Goal: Transaction & Acquisition: Download file/media

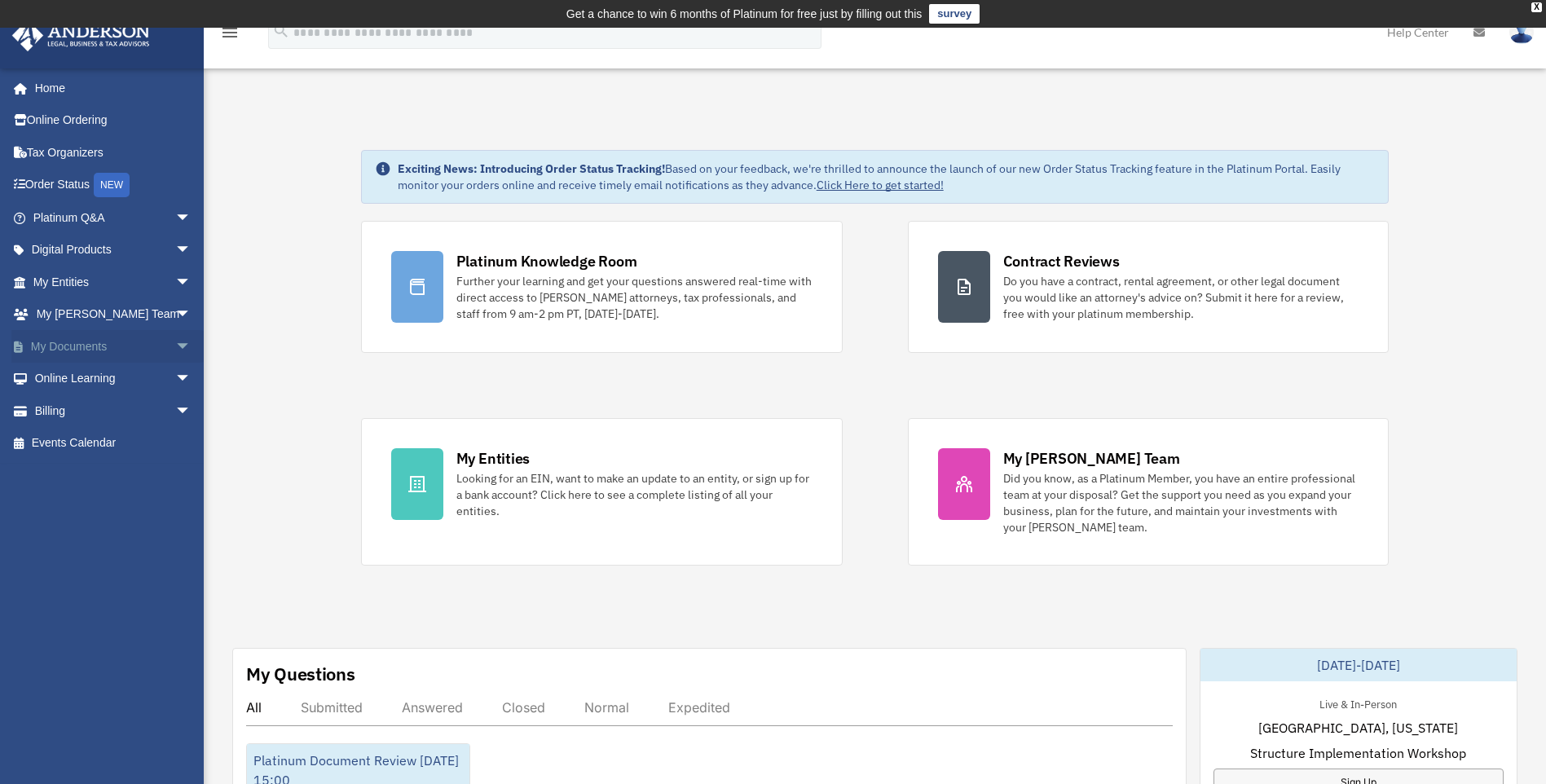
click at [107, 343] on link "My Documents arrow_drop_down" at bounding box center [114, 345] width 204 height 32
click at [175, 345] on span "arrow_drop_down" at bounding box center [191, 346] width 32 height 33
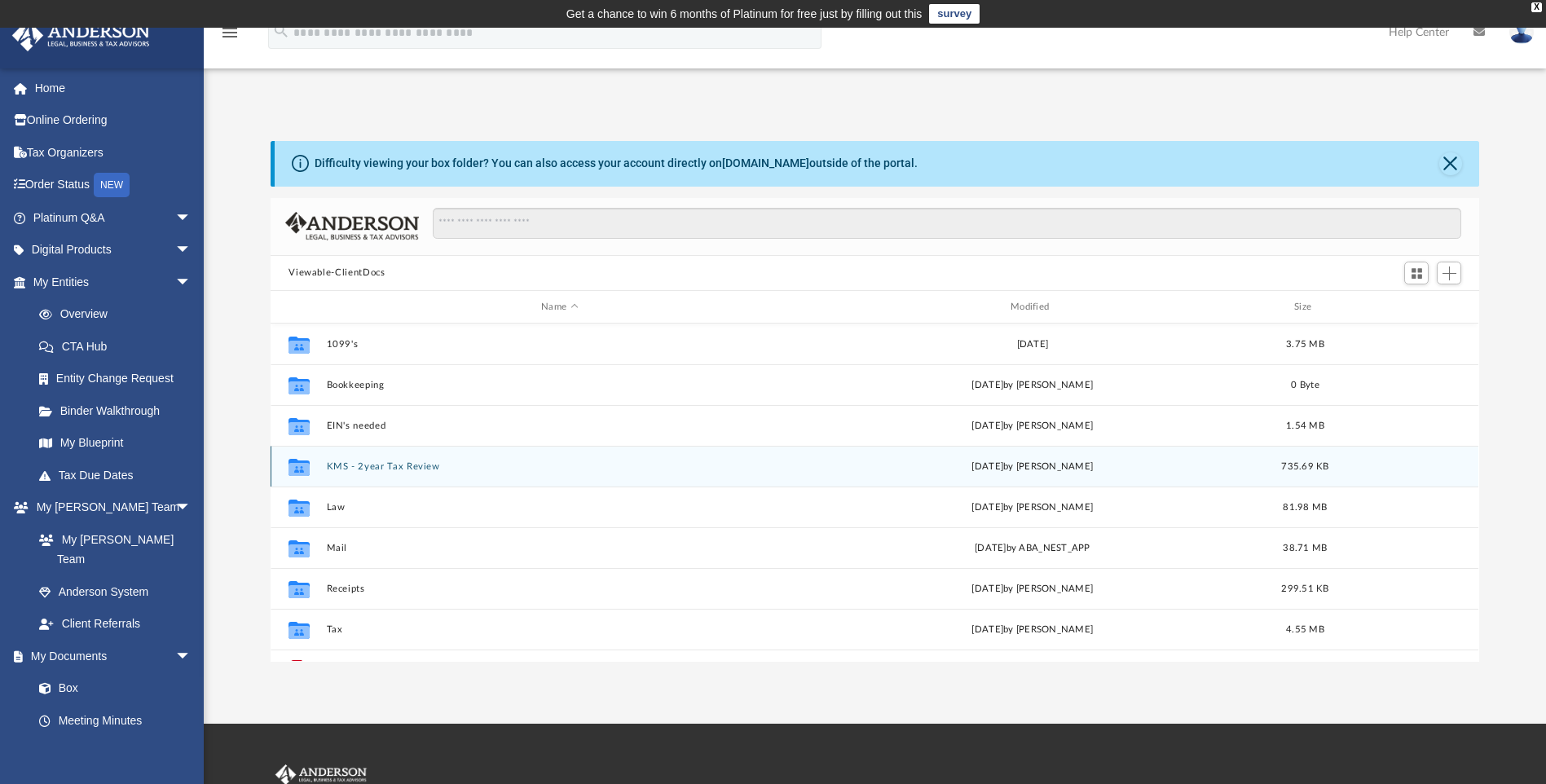
scroll to position [359, 1197]
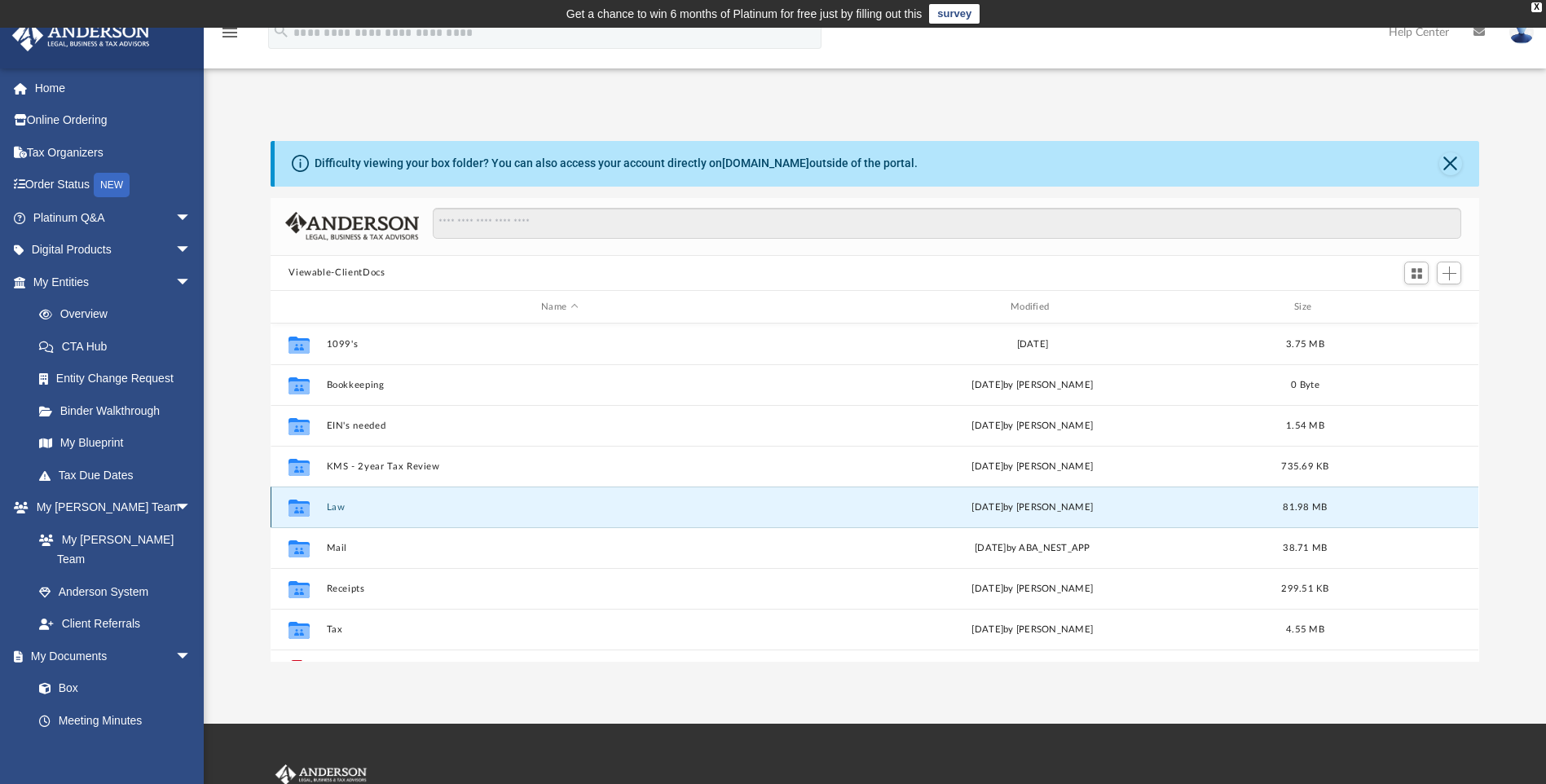
click at [344, 507] on button "Law" at bounding box center [559, 507] width 466 height 11
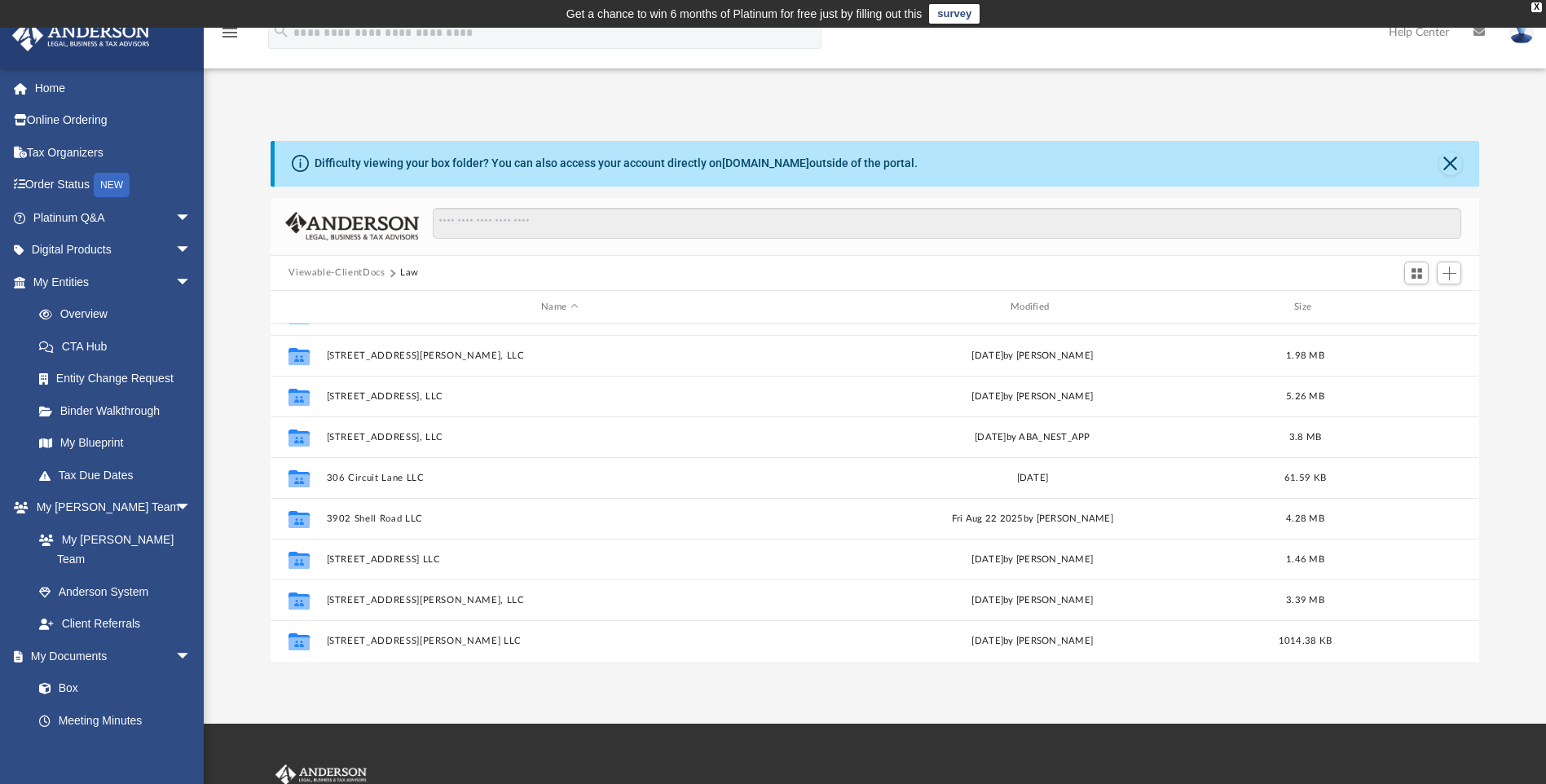
scroll to position [70, 0]
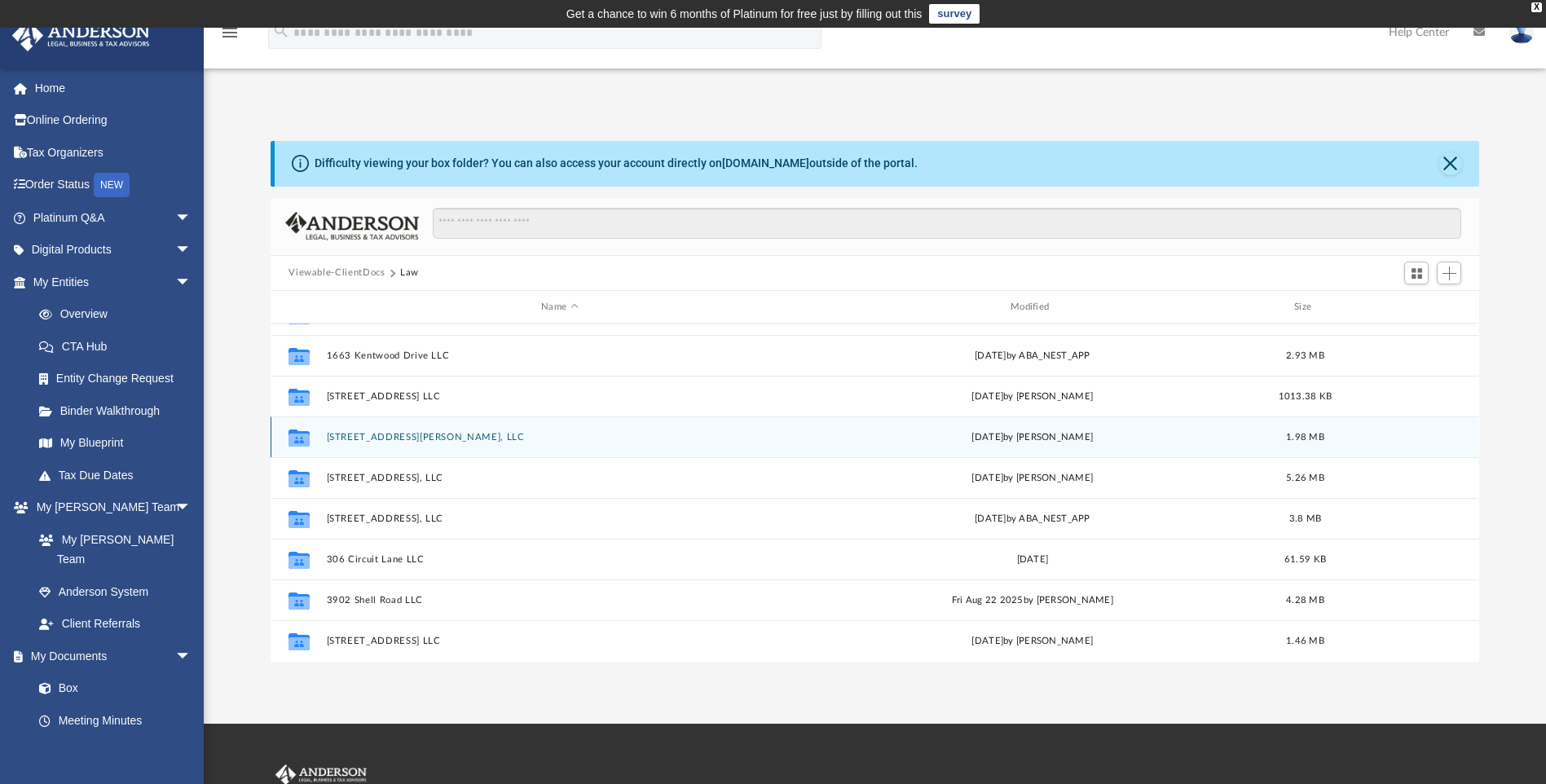
click at [398, 440] on button "232 Culbertson Avenue, LLC" at bounding box center [559, 437] width 466 height 11
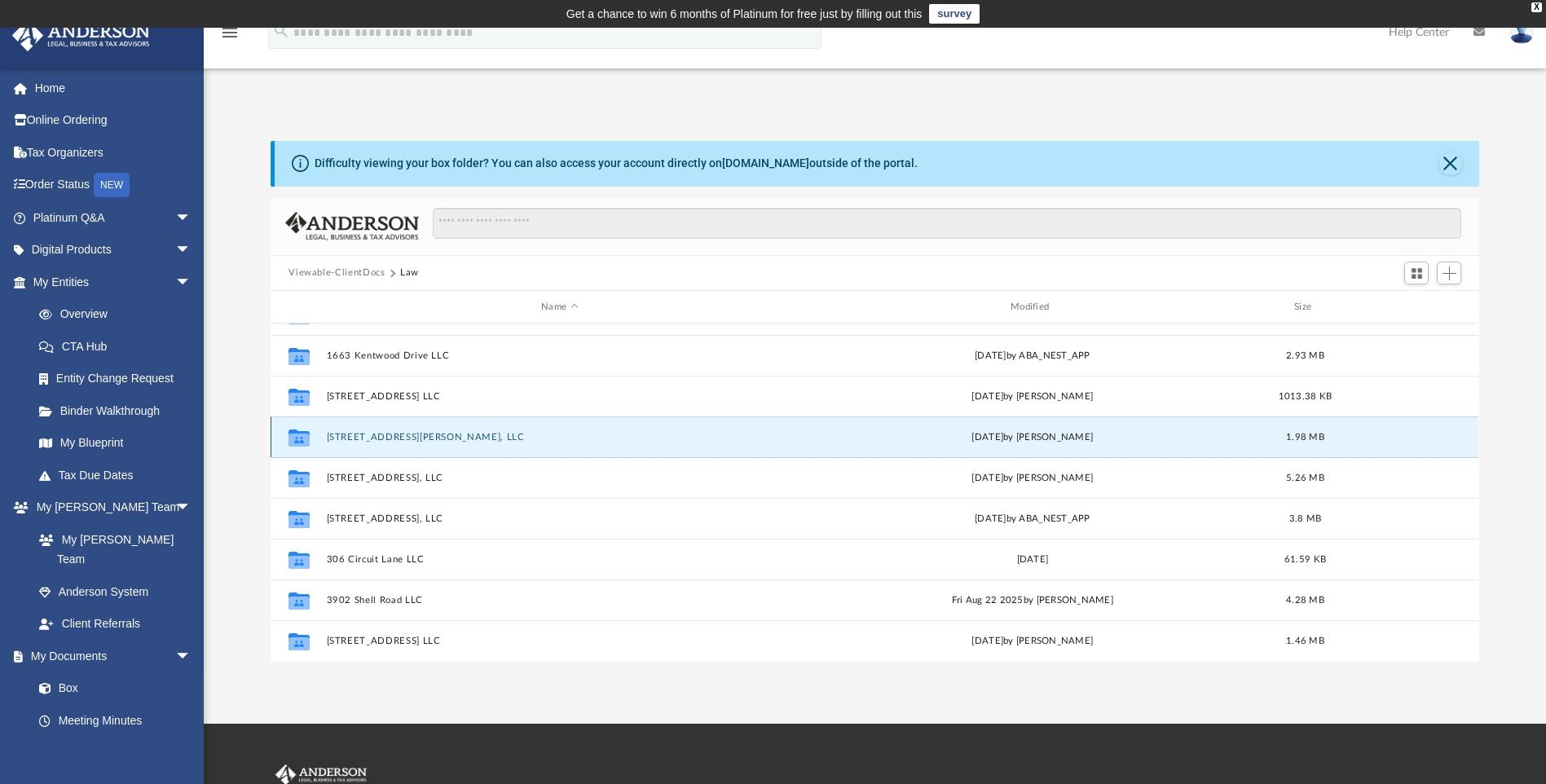
click at [398, 440] on button "232 Culbertson Avenue, LLC" at bounding box center [559, 437] width 466 height 11
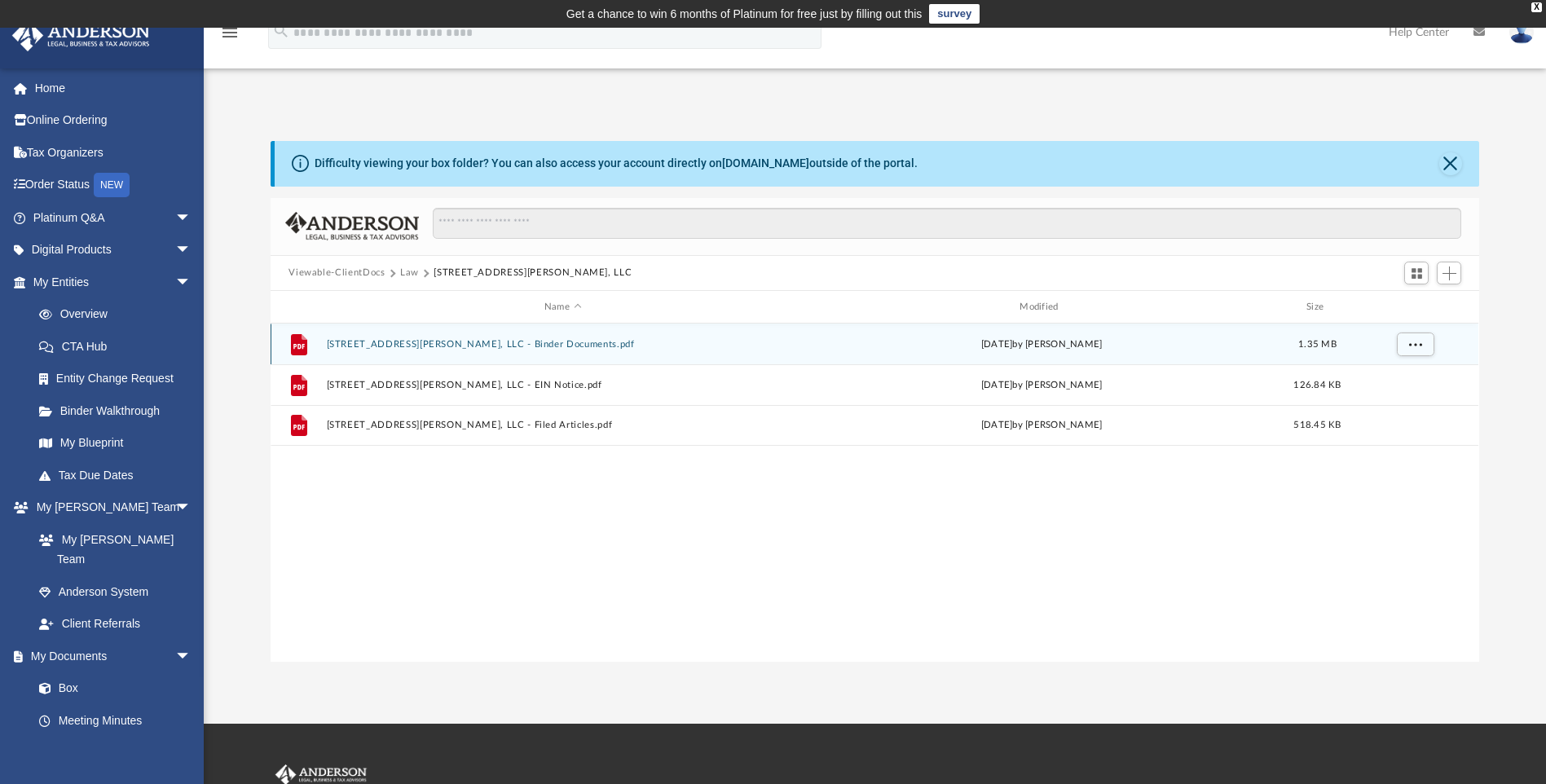
click at [506, 345] on button "232 Culbertson Avenue, LLC - Binder Documents.pdf" at bounding box center [562, 344] width 472 height 11
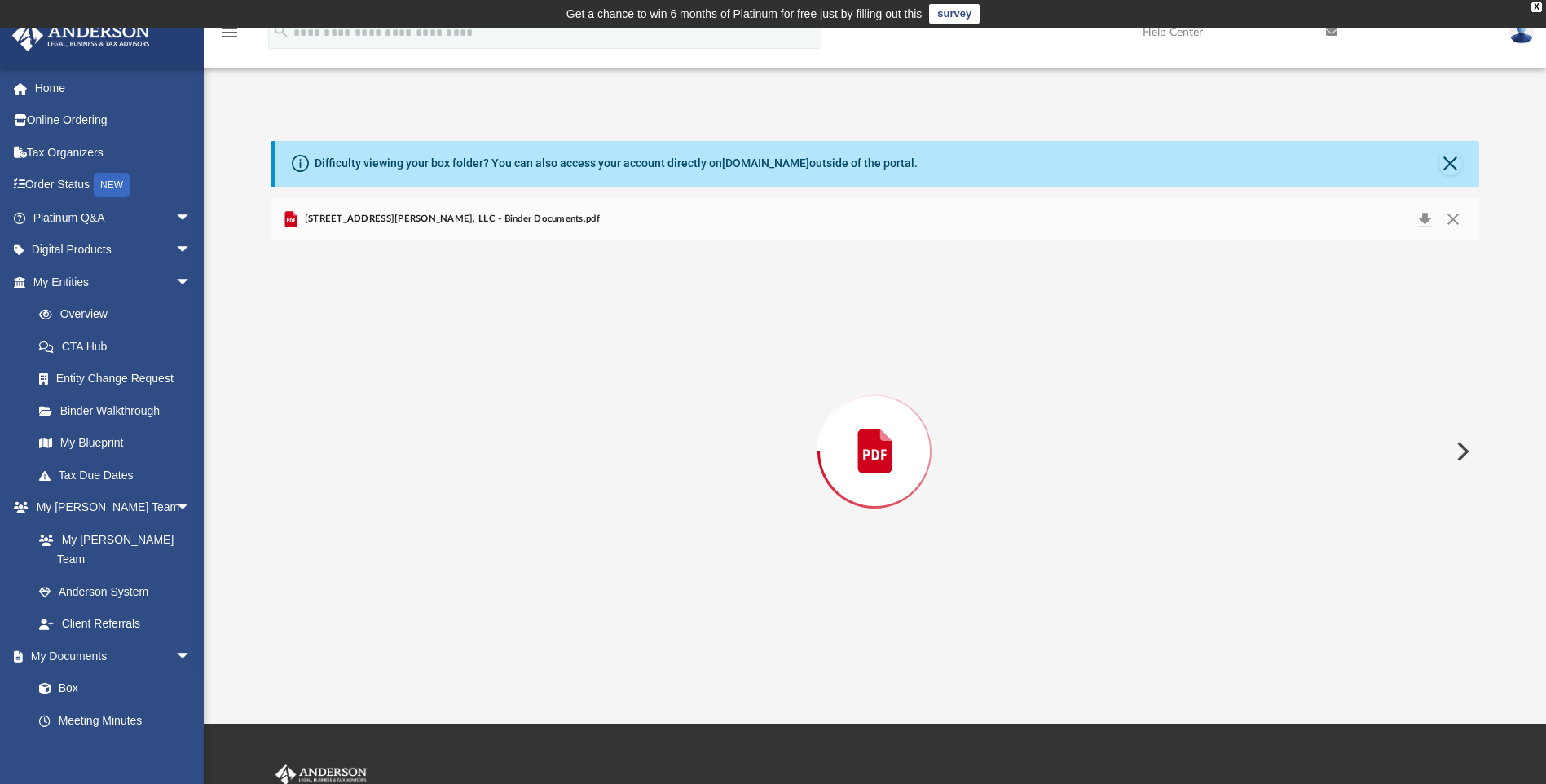
click at [506, 345] on div "Preview" at bounding box center [875, 450] width 1208 height 420
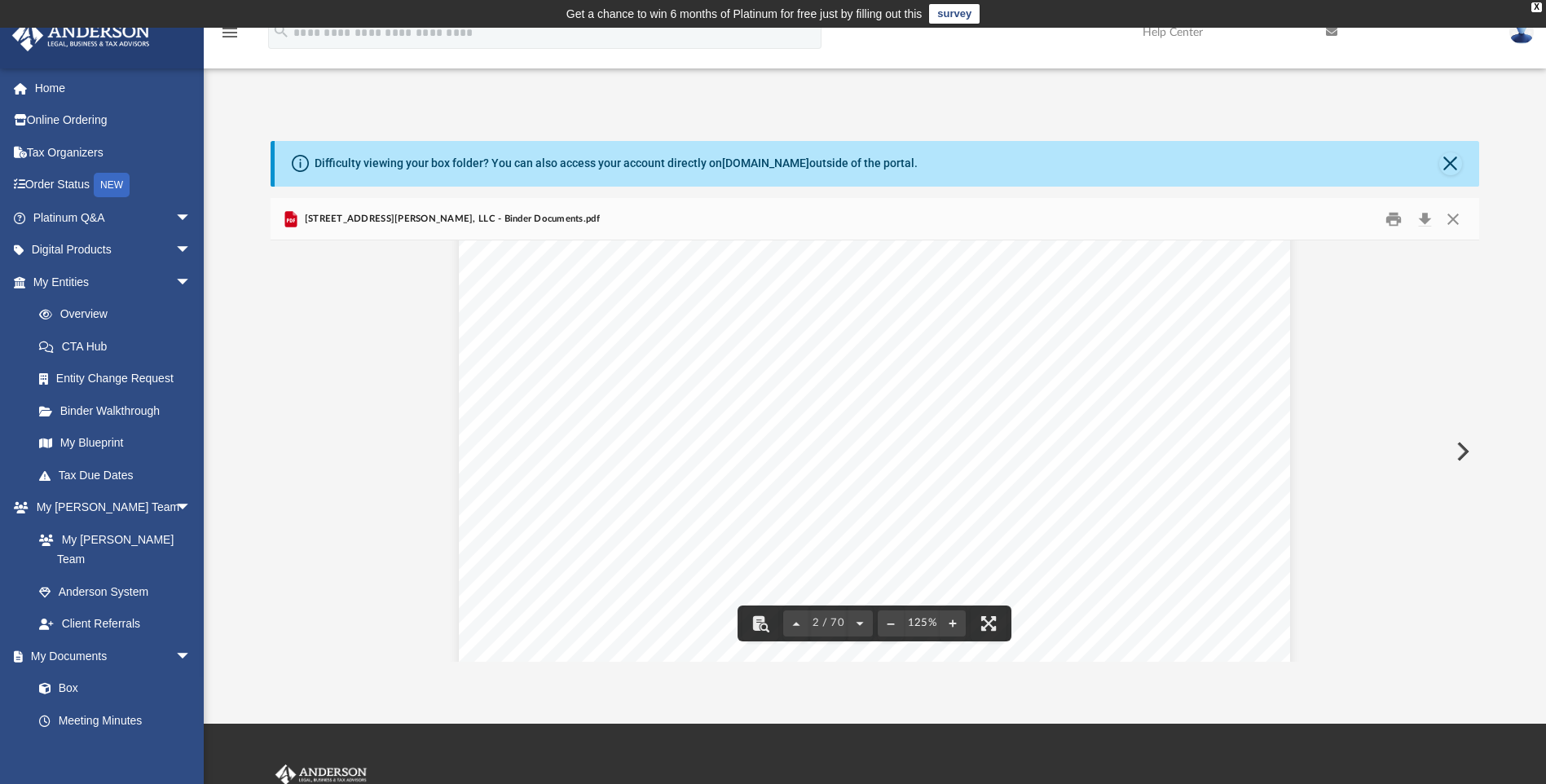
scroll to position [1556, 0]
drag, startPoint x: 801, startPoint y: 397, endPoint x: 882, endPoint y: 394, distance: 81.1
click at [882, 394] on div "Overview of 232 Culbertson Avenue, LLC Entity Formation Information State of Or…" at bounding box center [874, 334] width 832 height 1076
drag, startPoint x: 882, startPoint y: 394, endPoint x: 876, endPoint y: 409, distance: 16.2
click at [876, 409] on div "Overview of 232 Culbertson Avenue, LLC Entity Formation Information State of Or…" at bounding box center [874, 334] width 832 height 1076
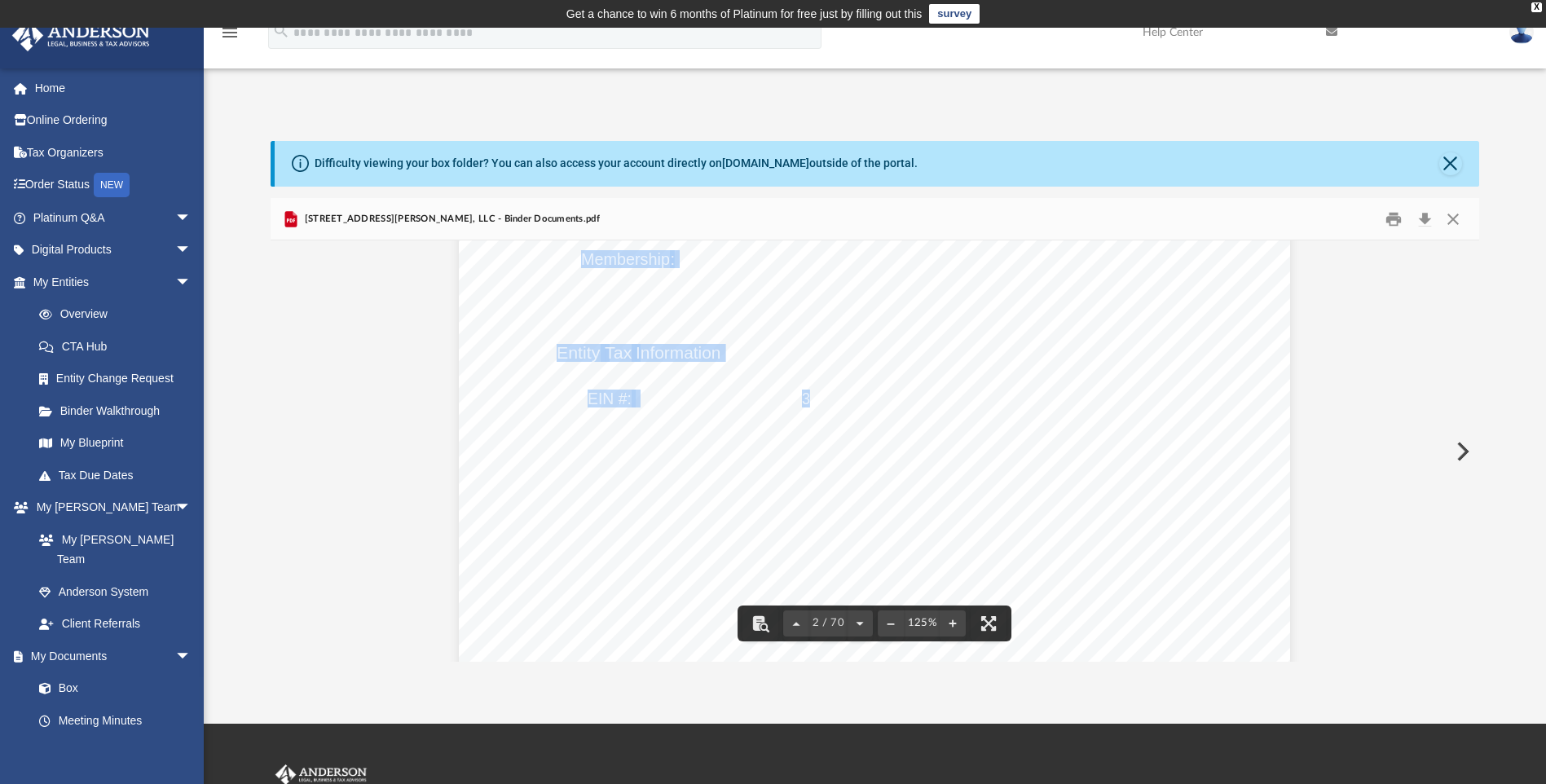
click at [802, 395] on span "39" at bounding box center [811, 399] width 17 height 17
click at [936, 512] on div "Page 2" at bounding box center [874, 691] width 832 height 361
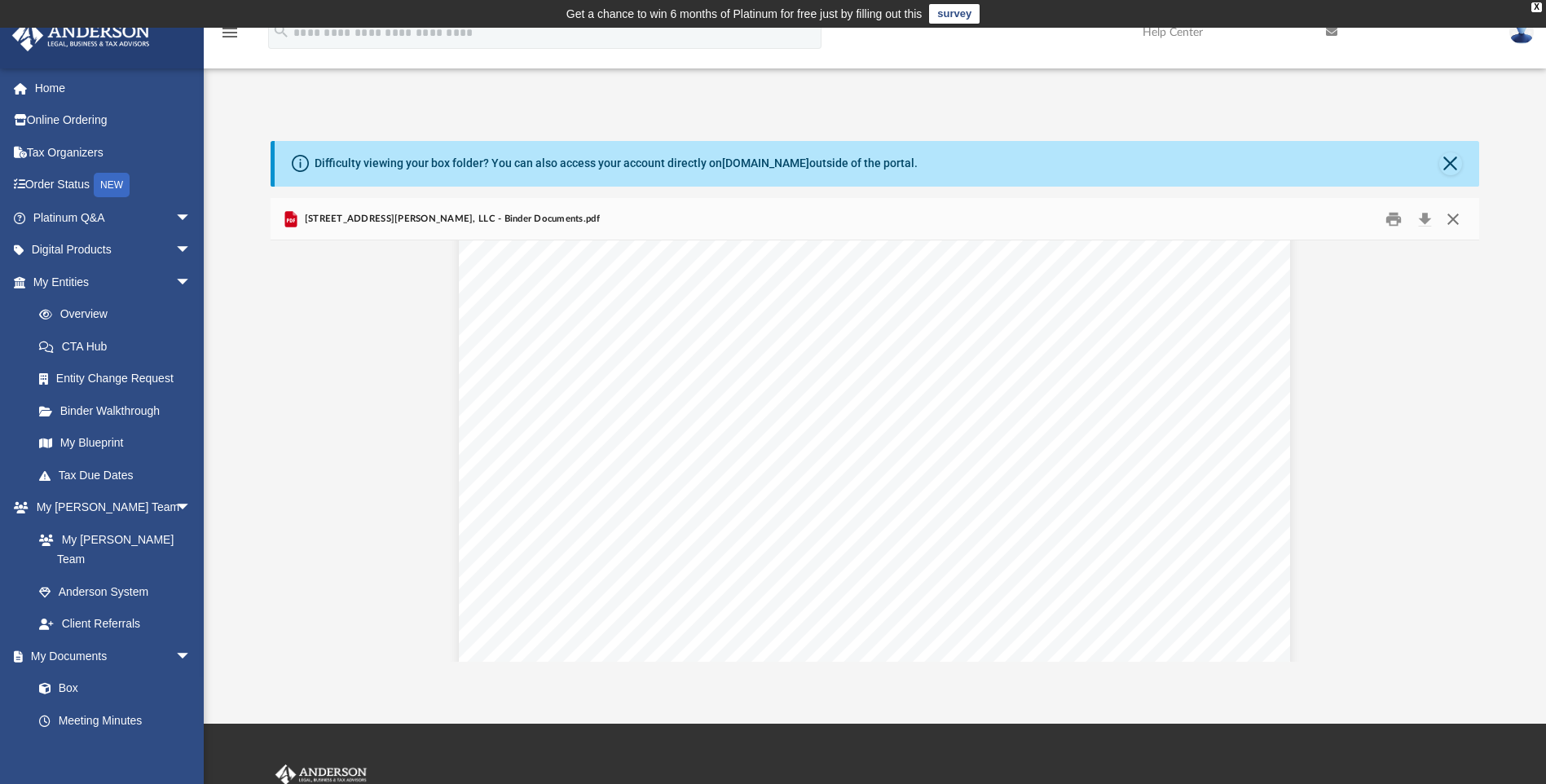
click at [1455, 223] on button "Close" at bounding box center [1453, 218] width 29 height 25
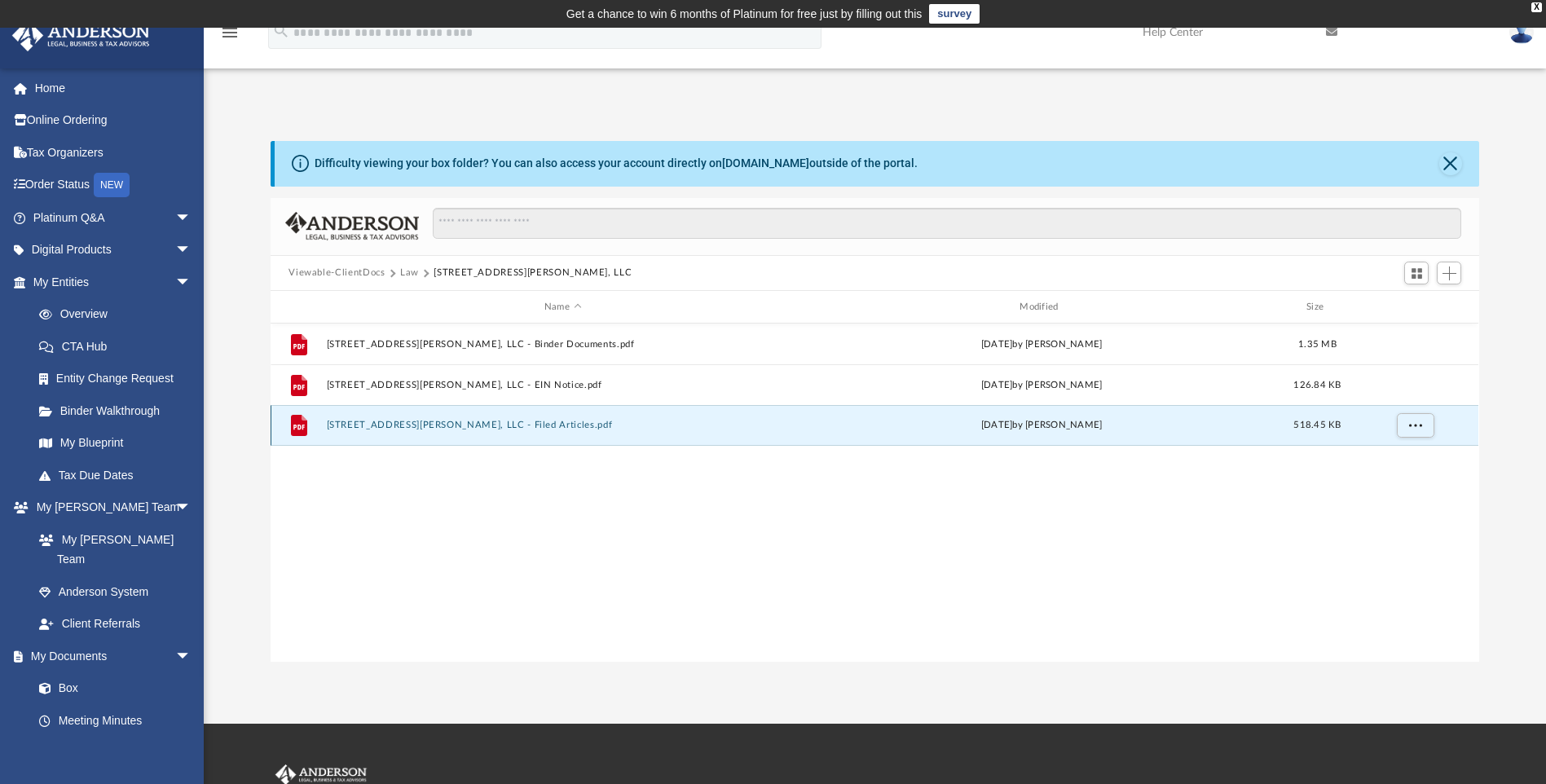
click at [455, 429] on button "232 Culbertson Avenue, LLC - Filed Articles.pdf" at bounding box center [562, 425] width 472 height 11
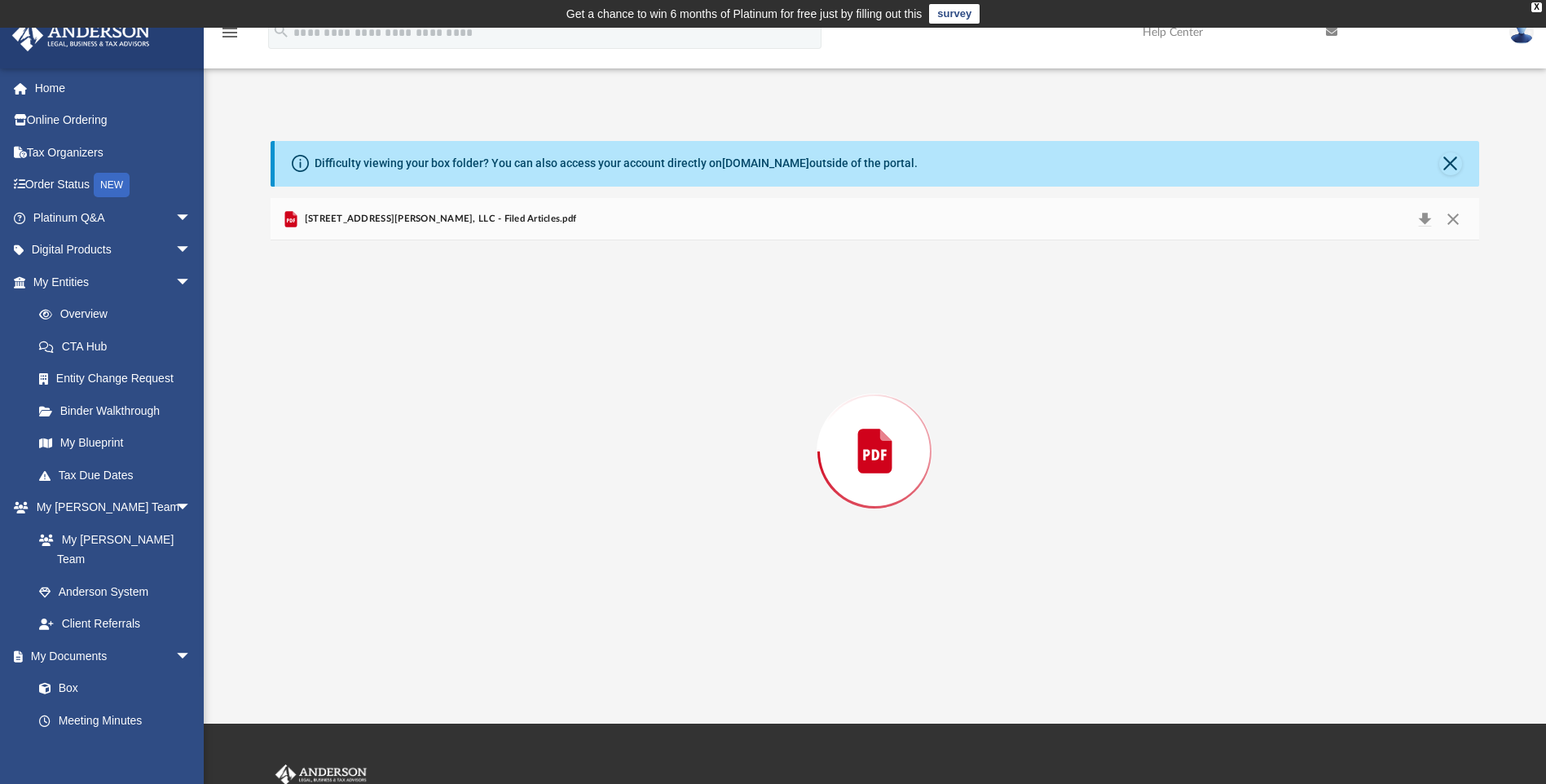
click at [455, 429] on div "Preview" at bounding box center [875, 450] width 1208 height 420
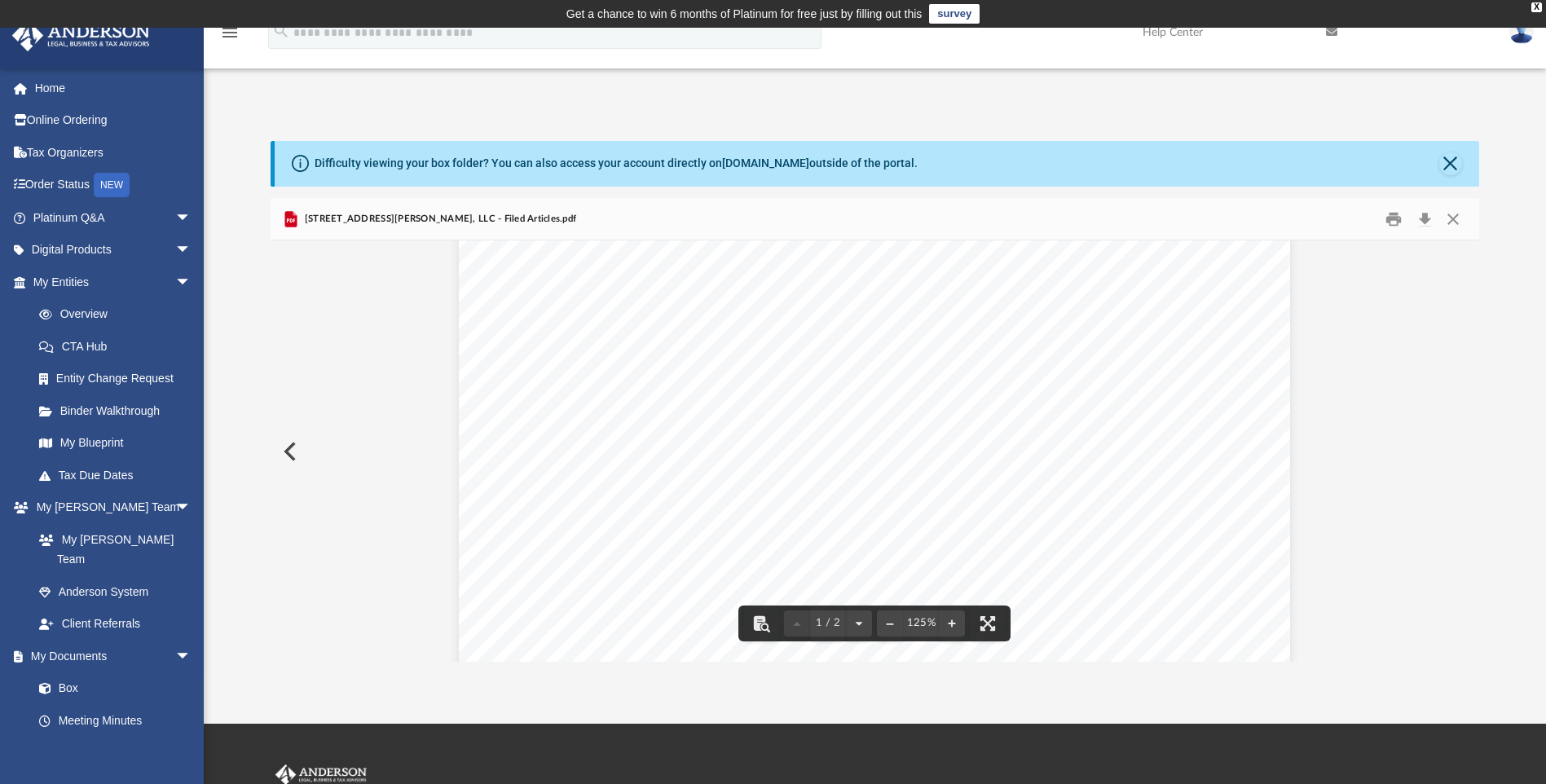
scroll to position [0, 0]
click at [1447, 218] on button "Close" at bounding box center [1453, 218] width 29 height 25
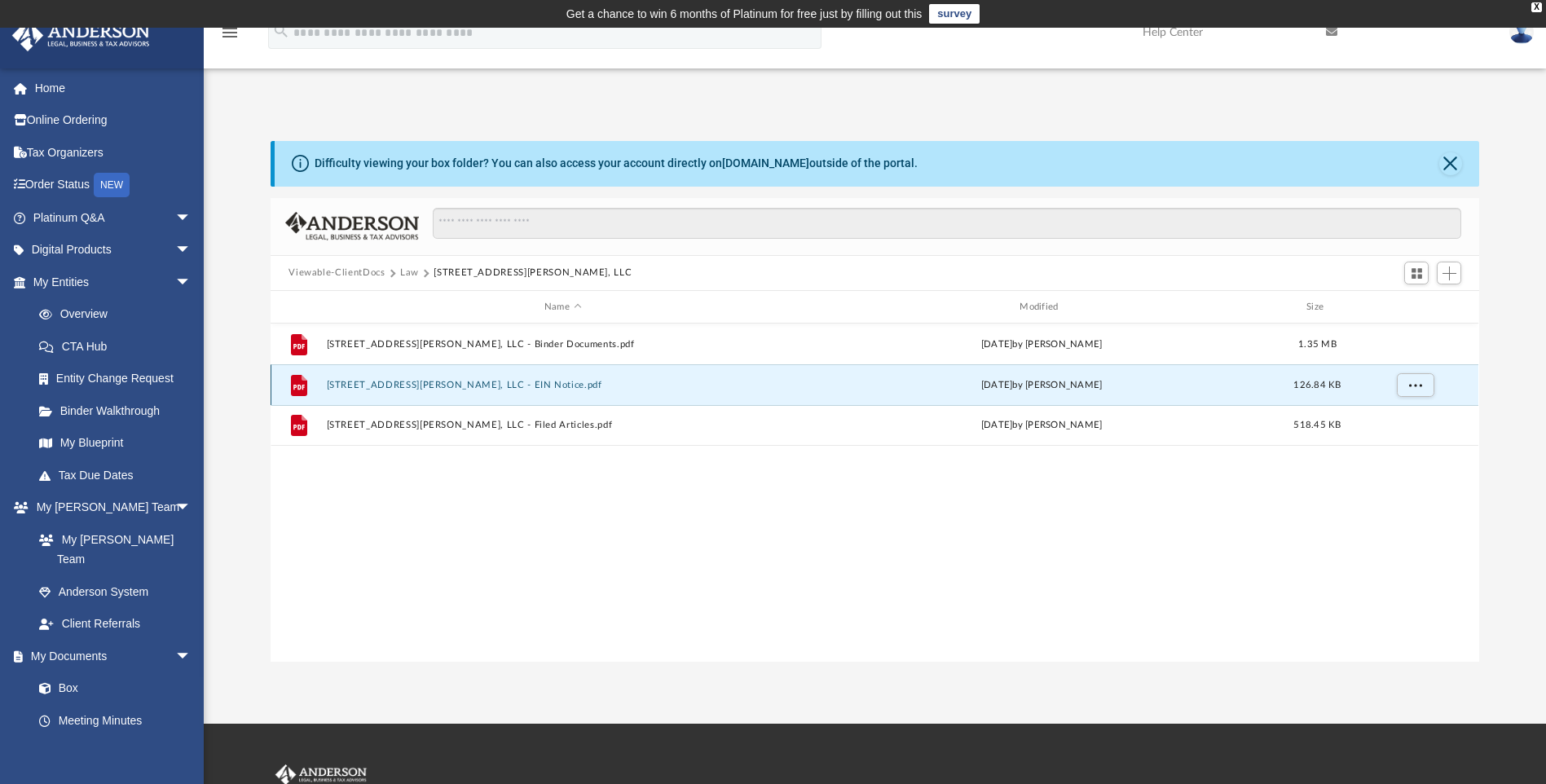
click at [467, 380] on button "232 Culbertson Avenue, LLC - EIN Notice.pdf" at bounding box center [562, 385] width 472 height 11
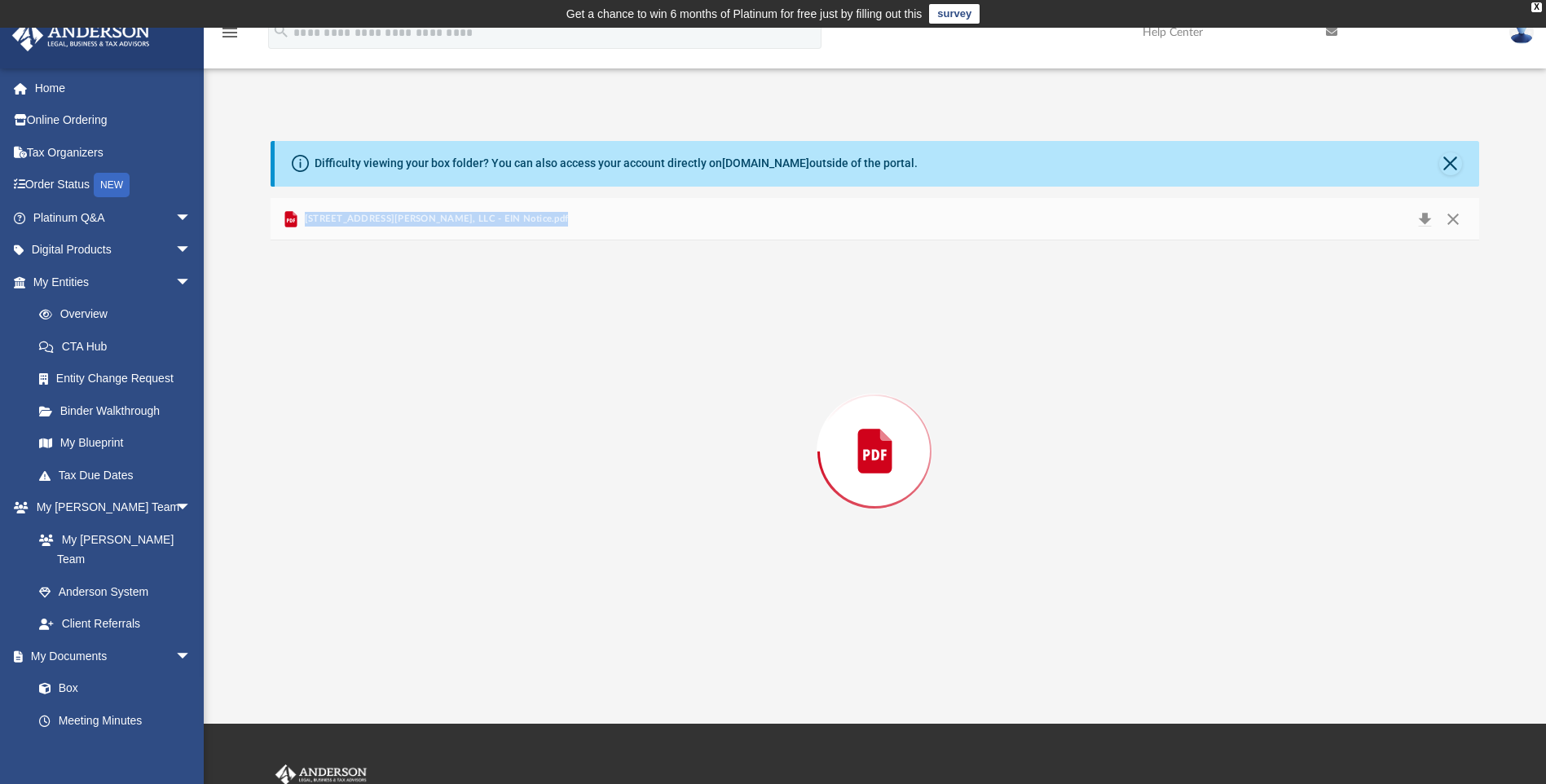
click at [467, 379] on div "Preview" at bounding box center [875, 450] width 1208 height 420
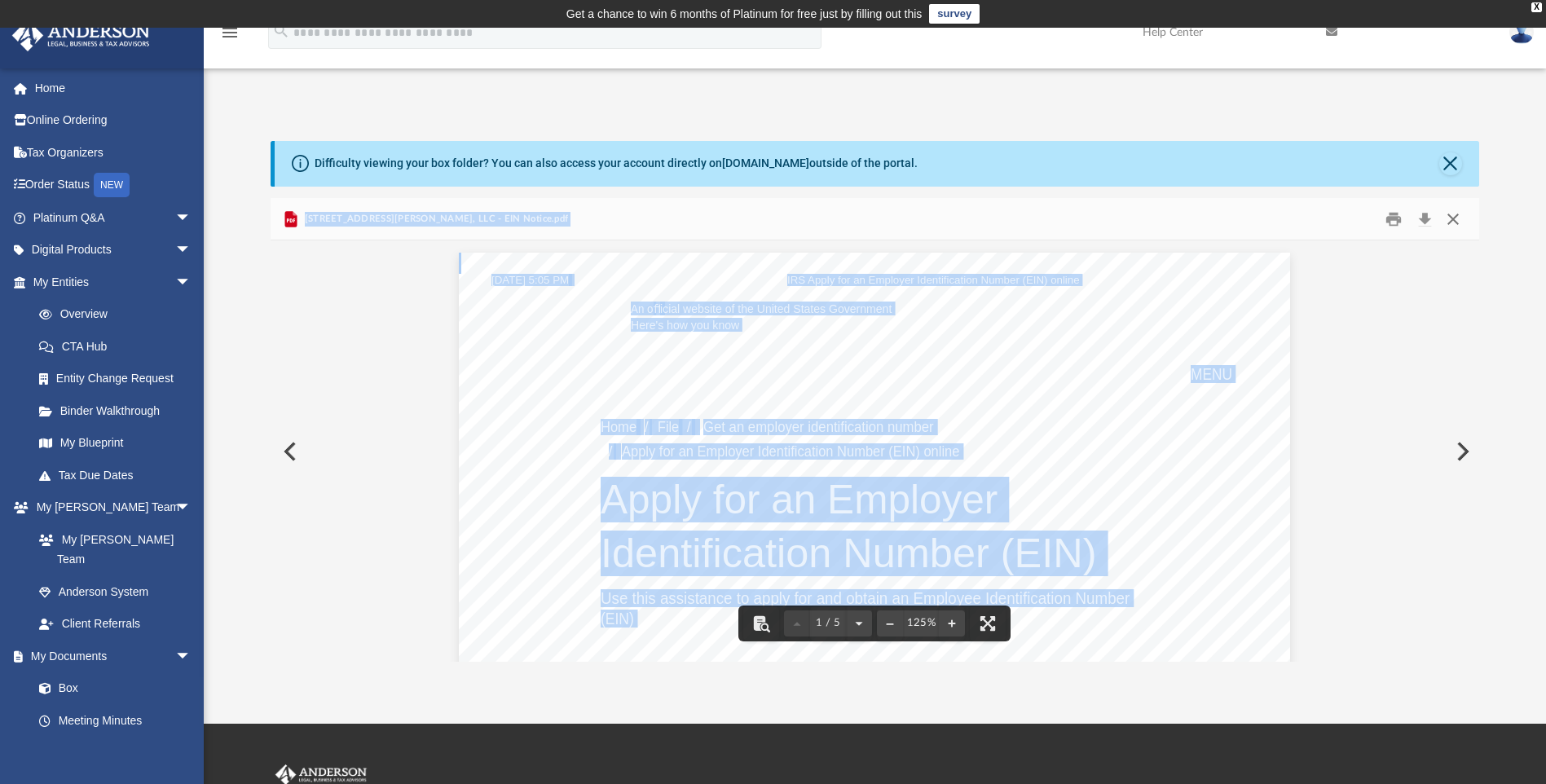
click at [1454, 218] on button "Close" at bounding box center [1453, 218] width 29 height 25
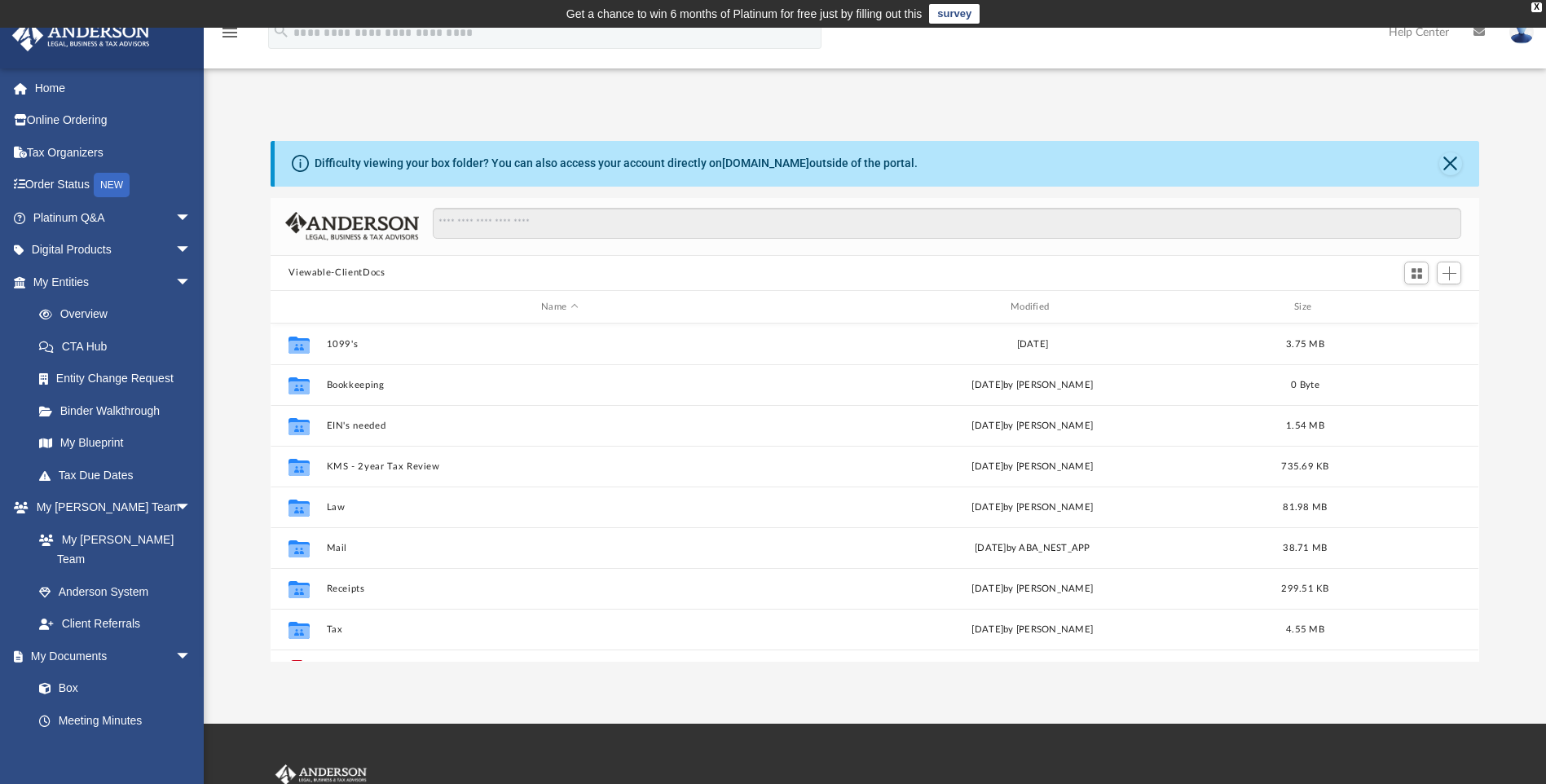
scroll to position [359, 1197]
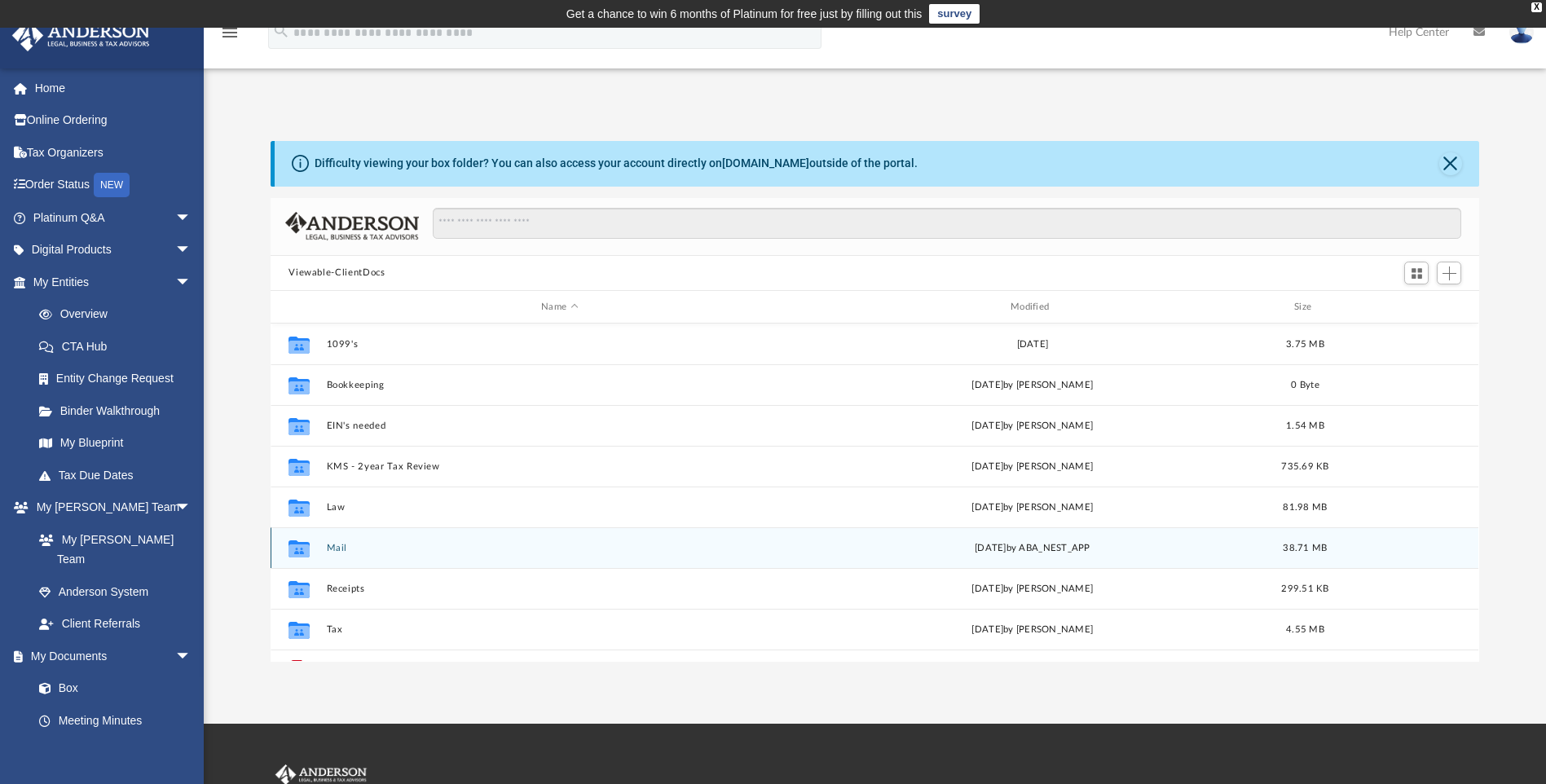
click at [347, 548] on button "Mail" at bounding box center [559, 548] width 466 height 11
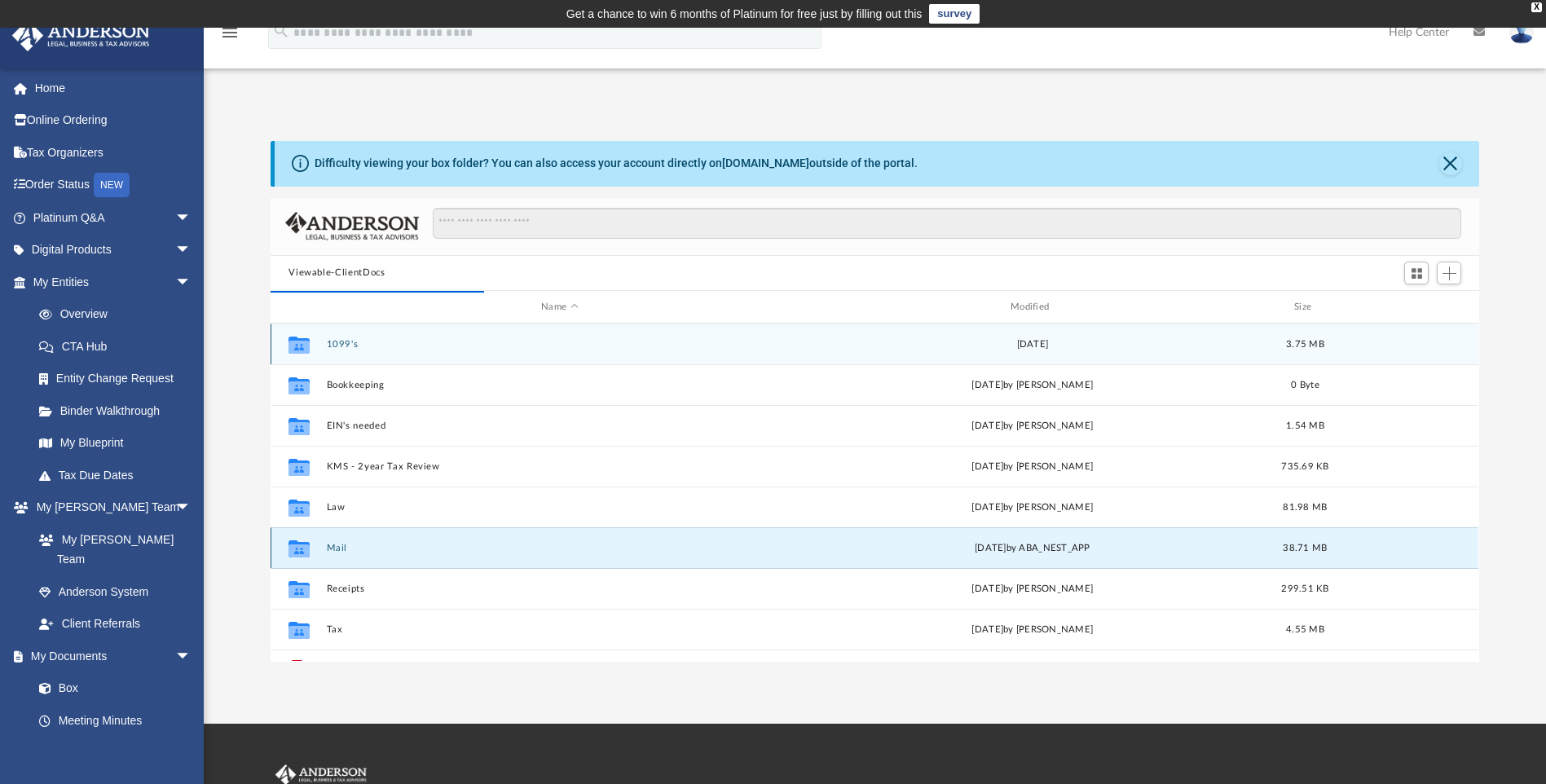
scroll to position [308, 1197]
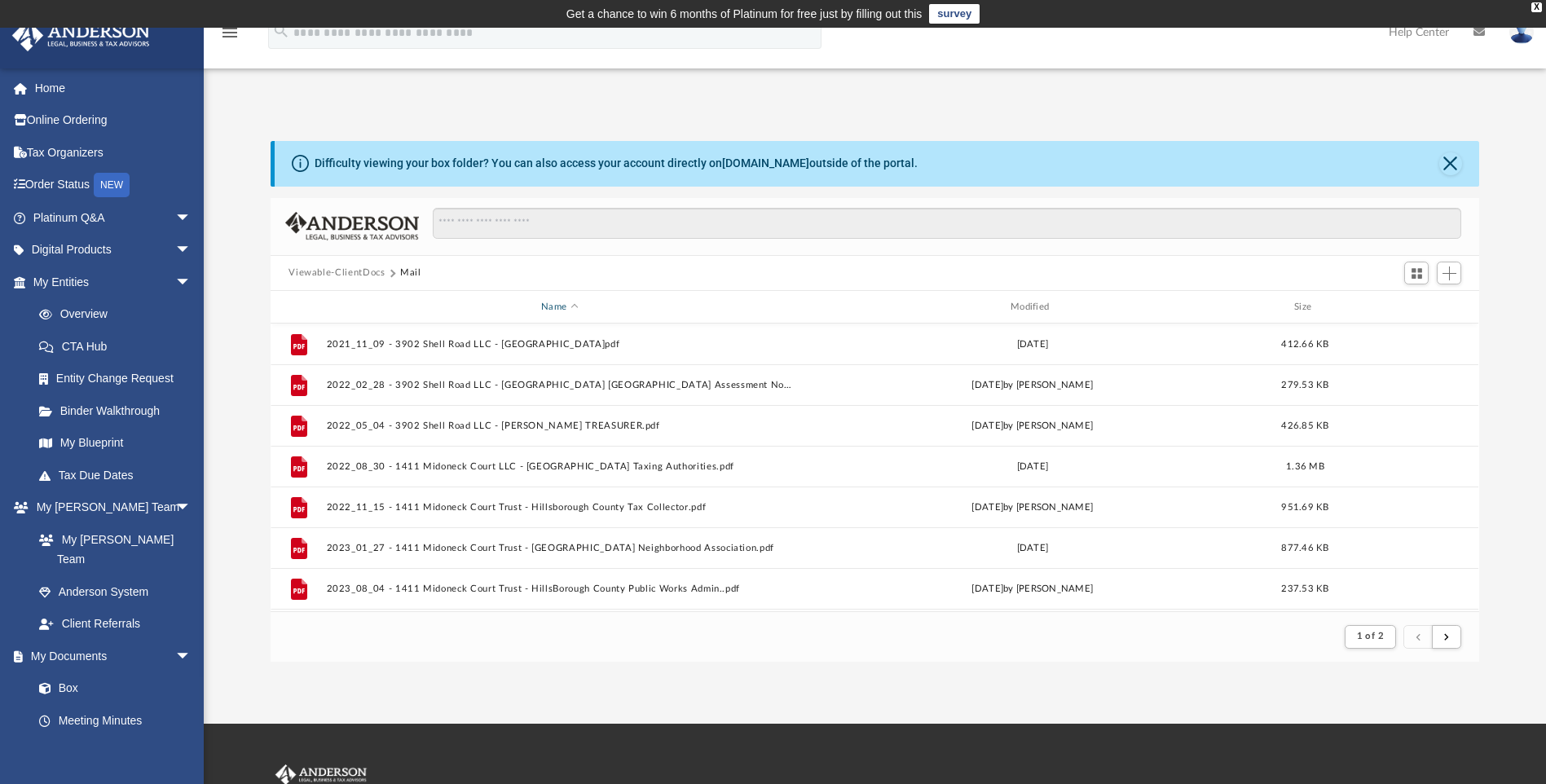
click at [561, 308] on div "Name" at bounding box center [559, 307] width 466 height 15
click at [357, 262] on div "Viewable-ClientDocs Mail" at bounding box center [875, 273] width 1208 height 36
click at [357, 271] on button "Viewable-ClientDocs" at bounding box center [336, 273] width 96 height 15
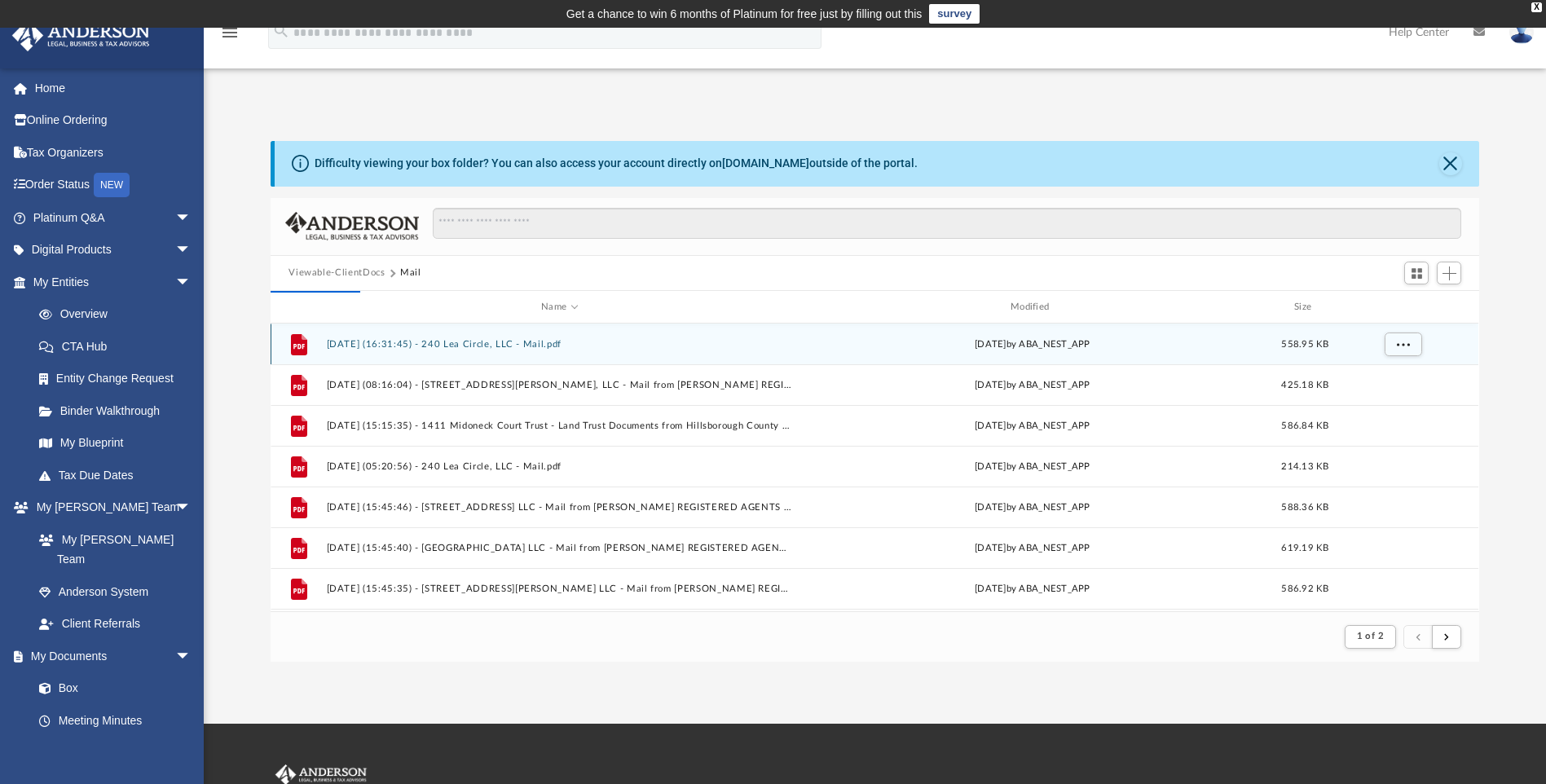
scroll to position [359, 1197]
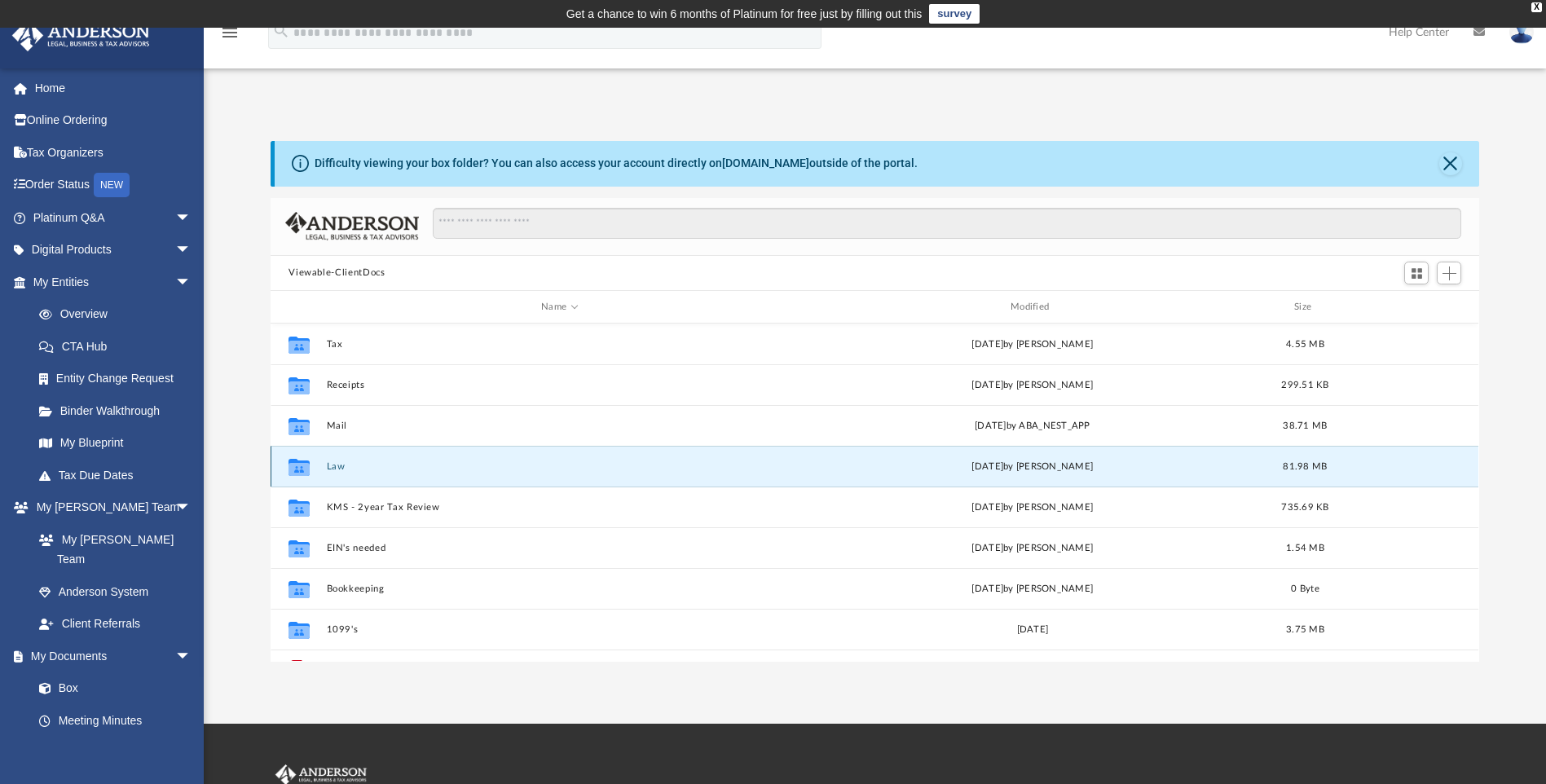
click at [331, 467] on button "Law" at bounding box center [559, 466] width 466 height 11
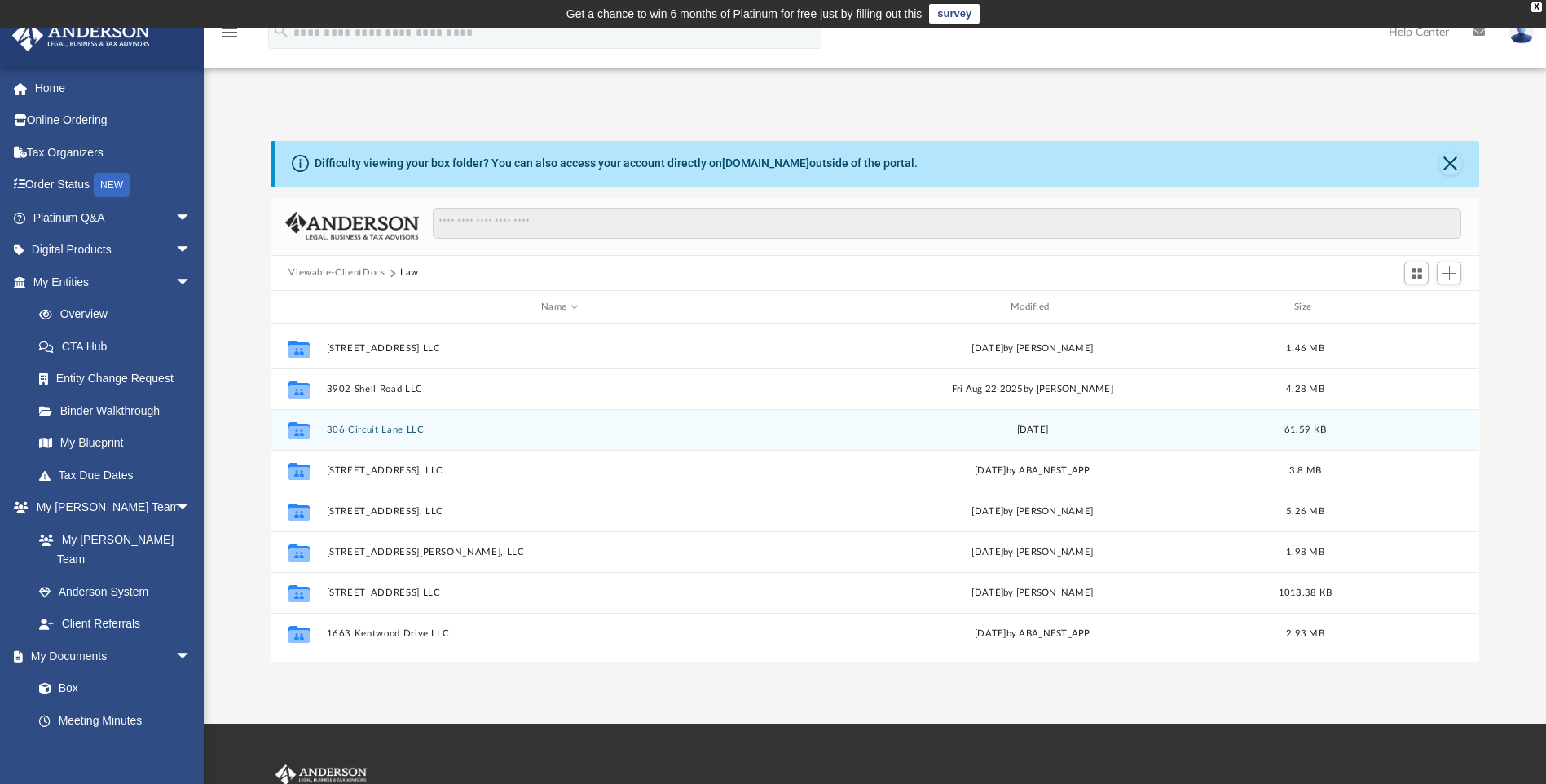
scroll to position [571, 0]
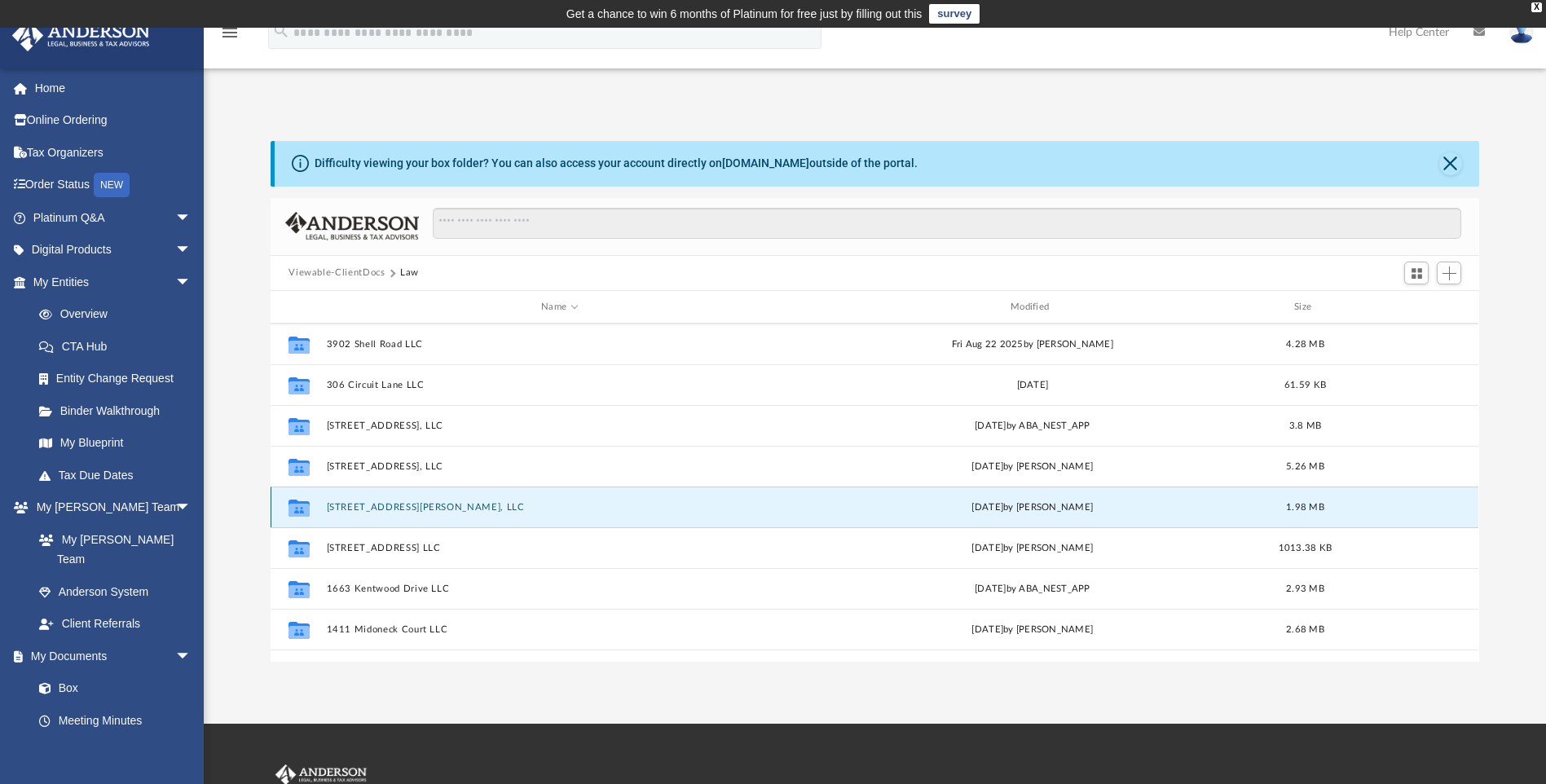
click at [419, 507] on button "232 Culbertson Avenue, LLC" at bounding box center [559, 507] width 466 height 11
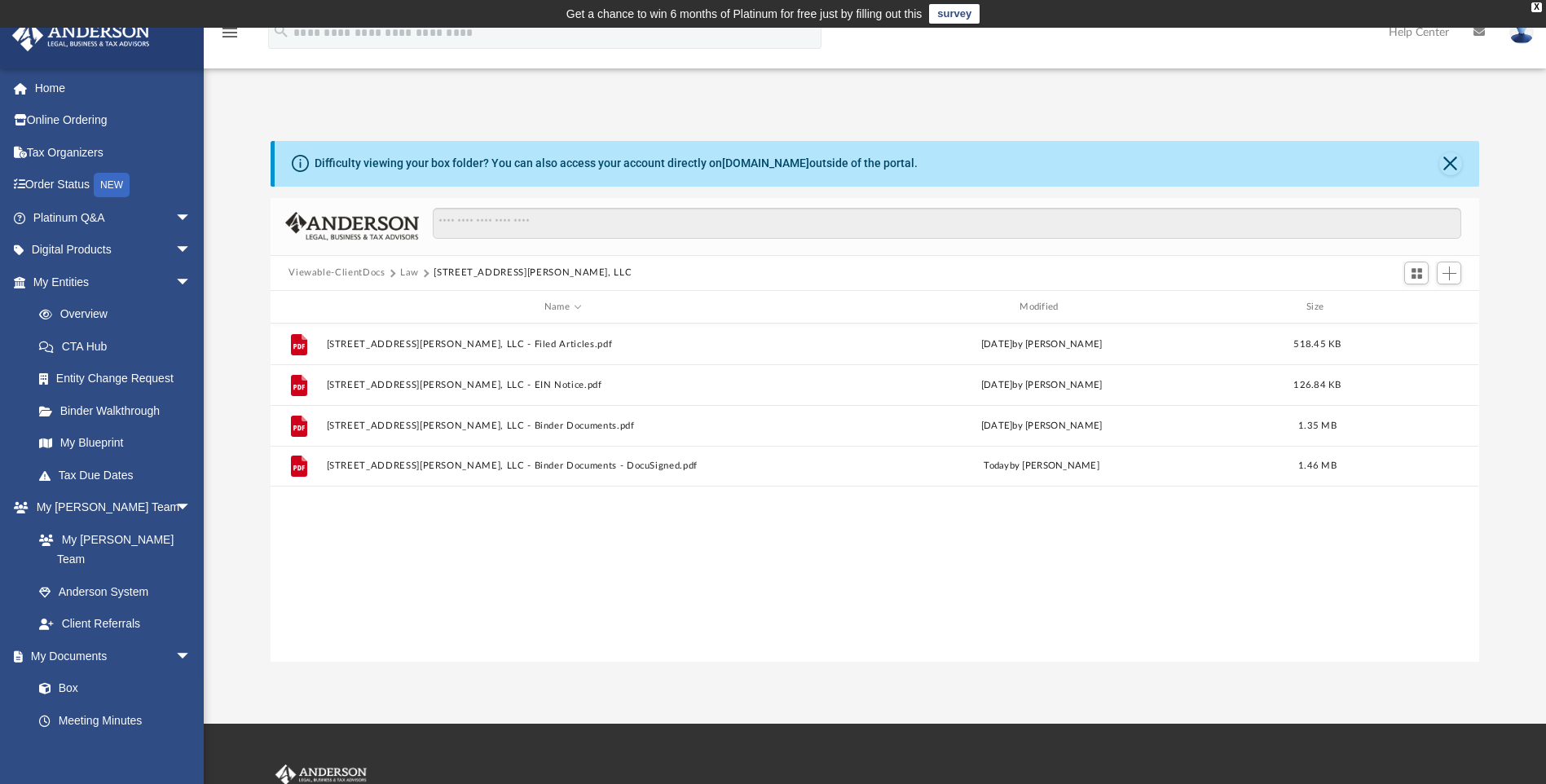
scroll to position [0, 0]
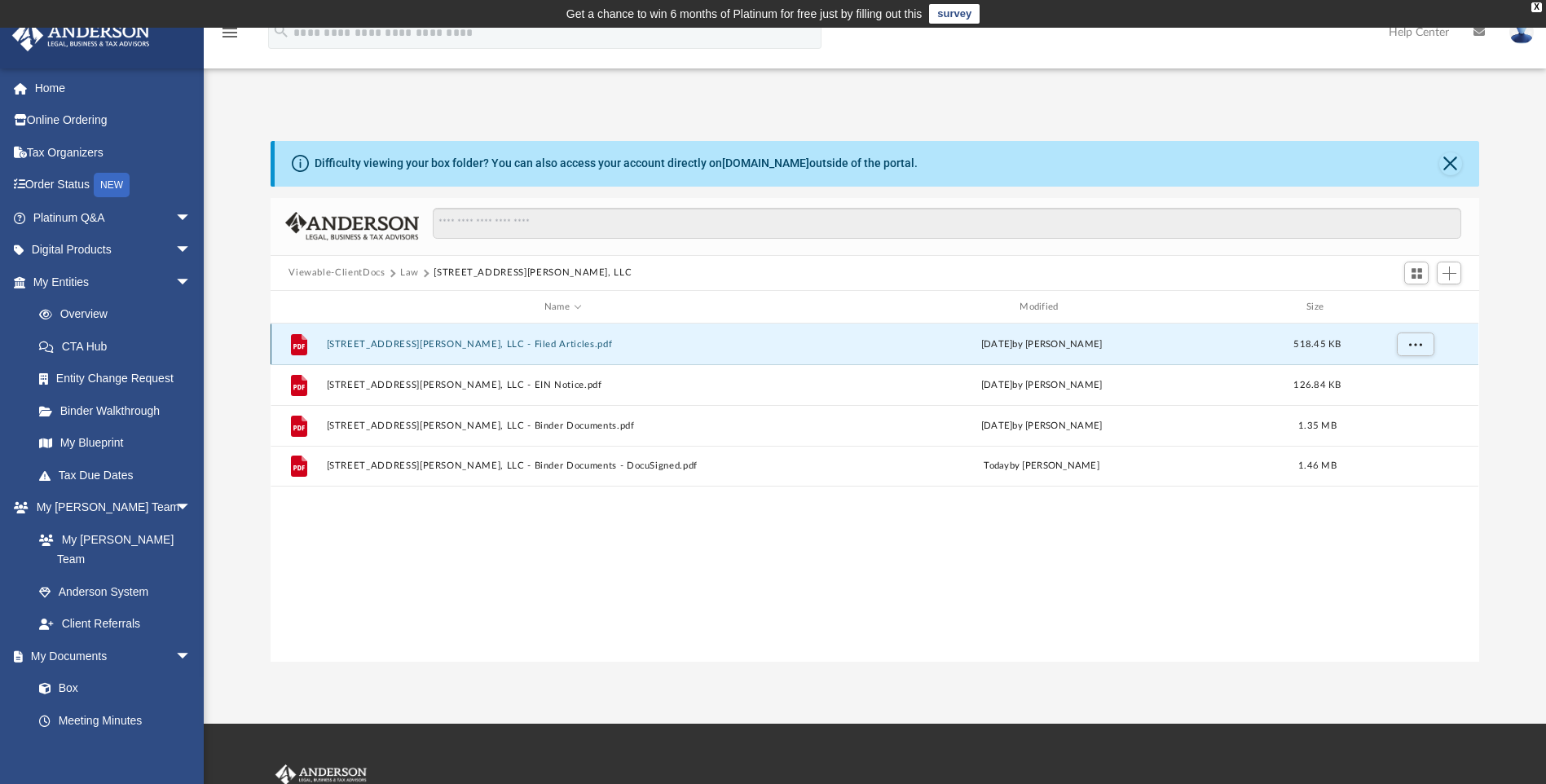
click at [490, 341] on button "232 Culbertson Avenue, LLC - Filed Articles.pdf" at bounding box center [562, 344] width 472 height 11
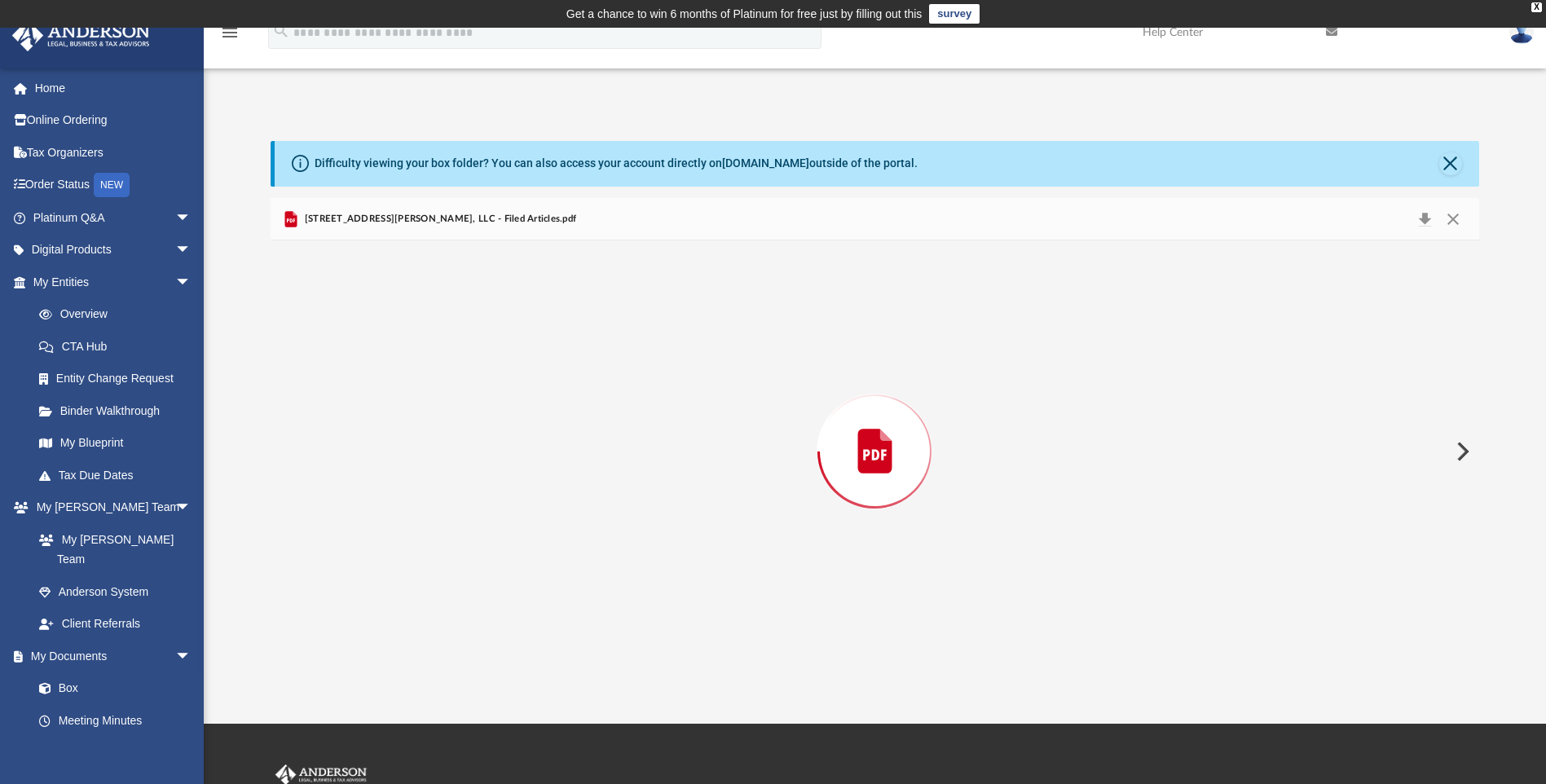
click at [490, 341] on div "Preview" at bounding box center [875, 450] width 1208 height 420
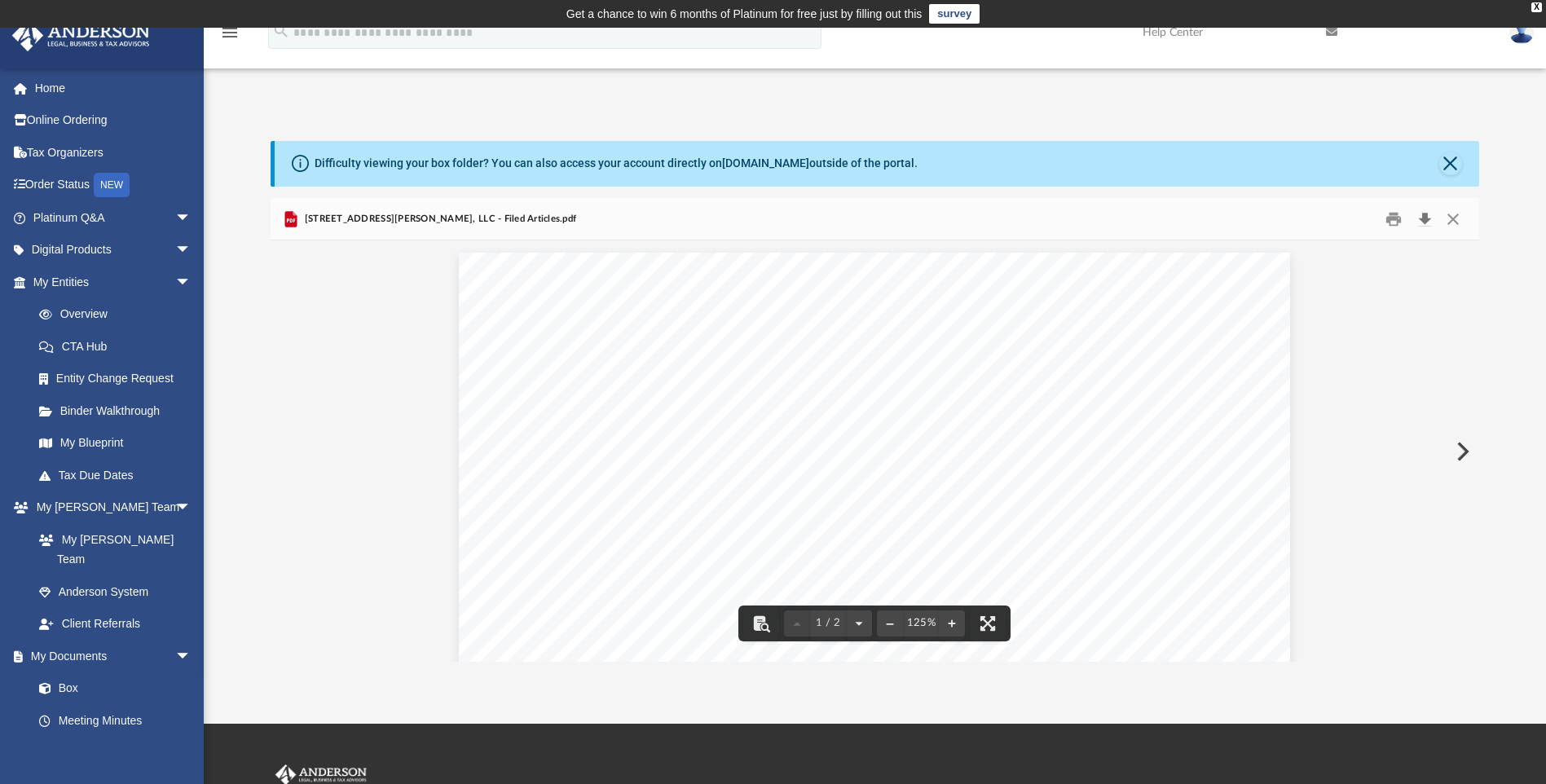
click at [1425, 217] on button "Download" at bounding box center [1425, 218] width 29 height 25
click at [1453, 220] on button "Close" at bounding box center [1453, 218] width 29 height 25
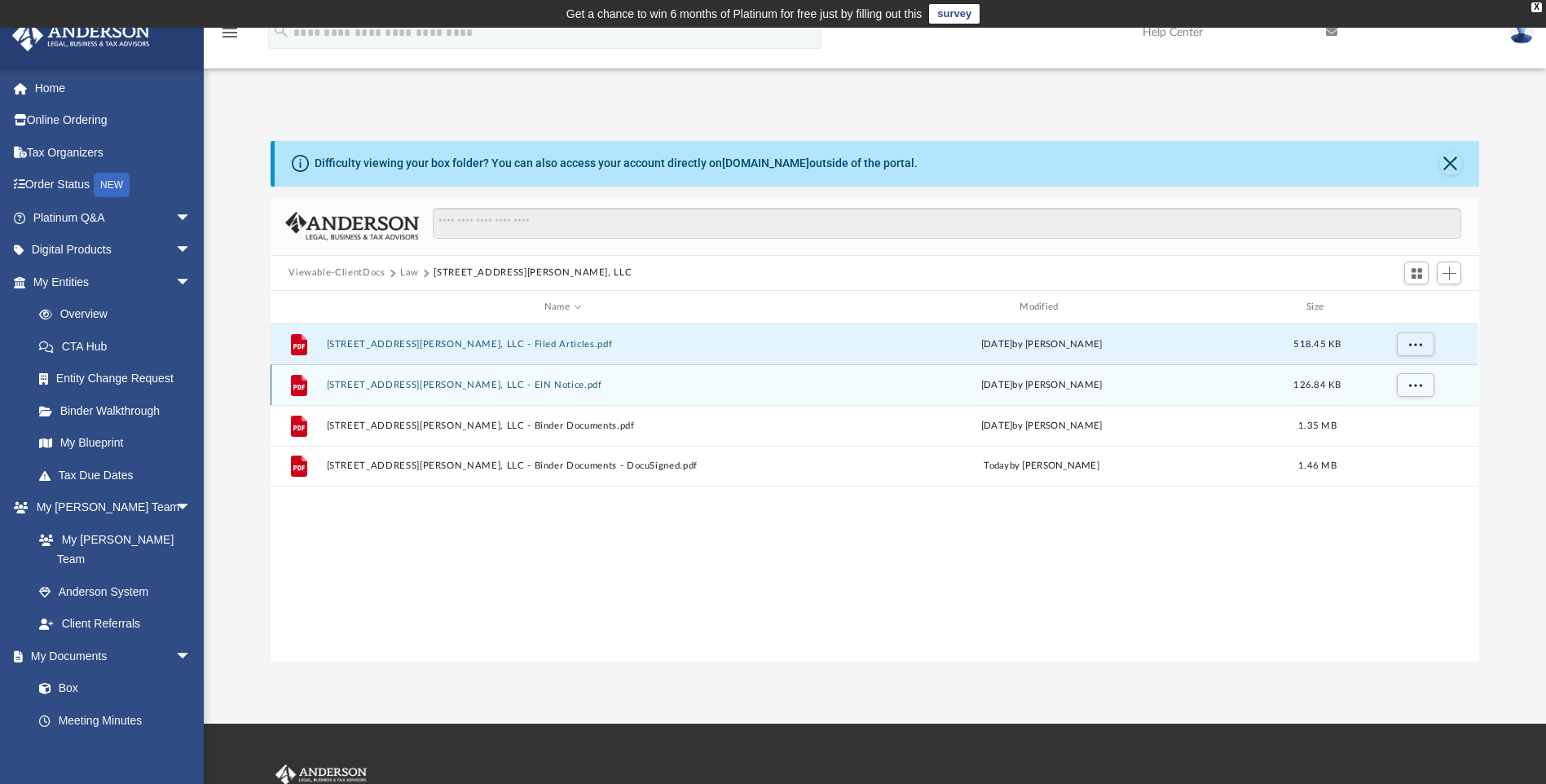
click at [508, 378] on div "File 232 Culbertson Avenue, LLC - EIN Notice.pdf Fri Sep 5 2025 by Morgan Winkl…" at bounding box center [875, 385] width 1208 height 41
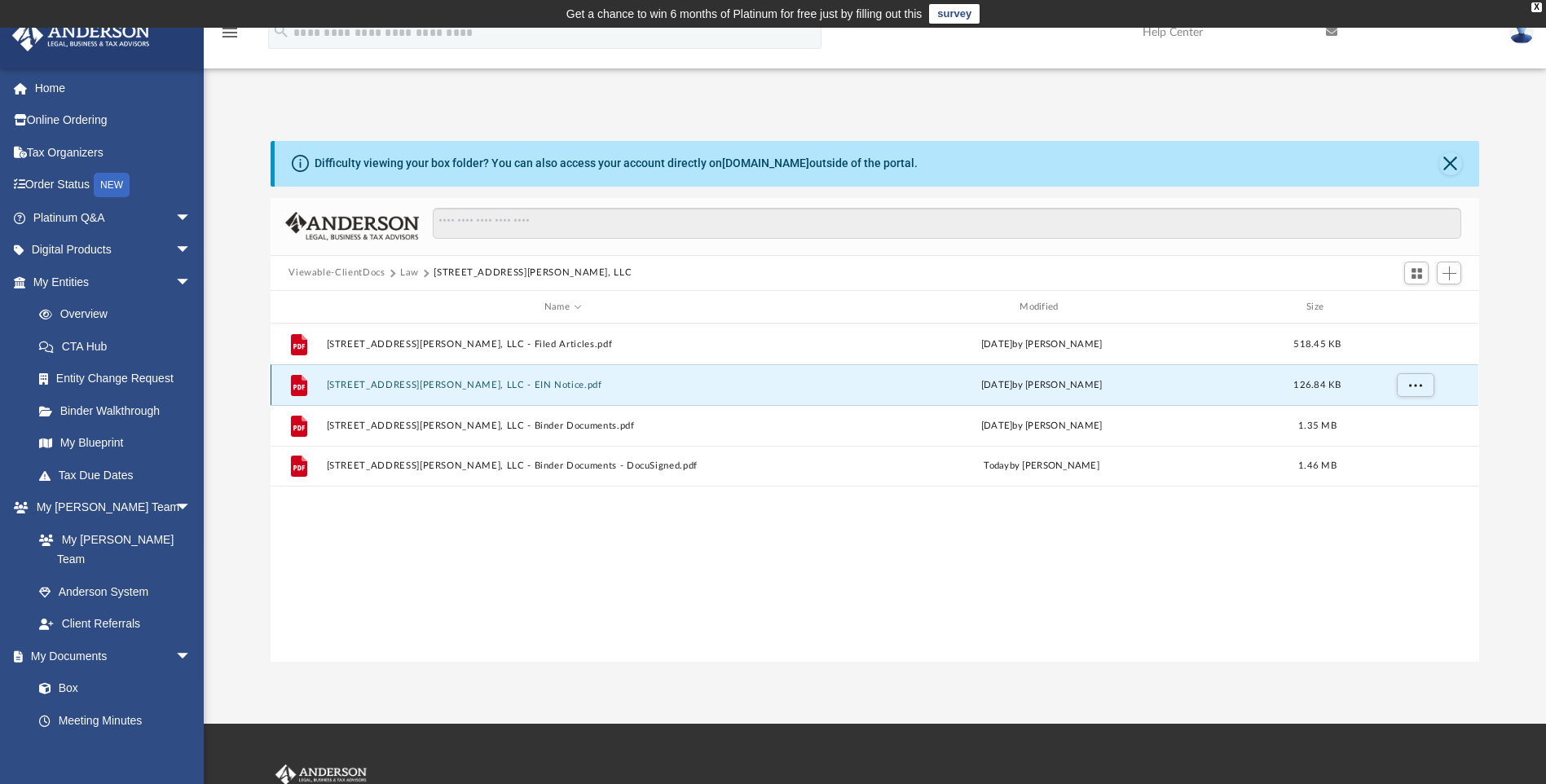
click at [518, 383] on button "232 Culbertson Avenue, LLC - EIN Notice.pdf" at bounding box center [562, 385] width 472 height 11
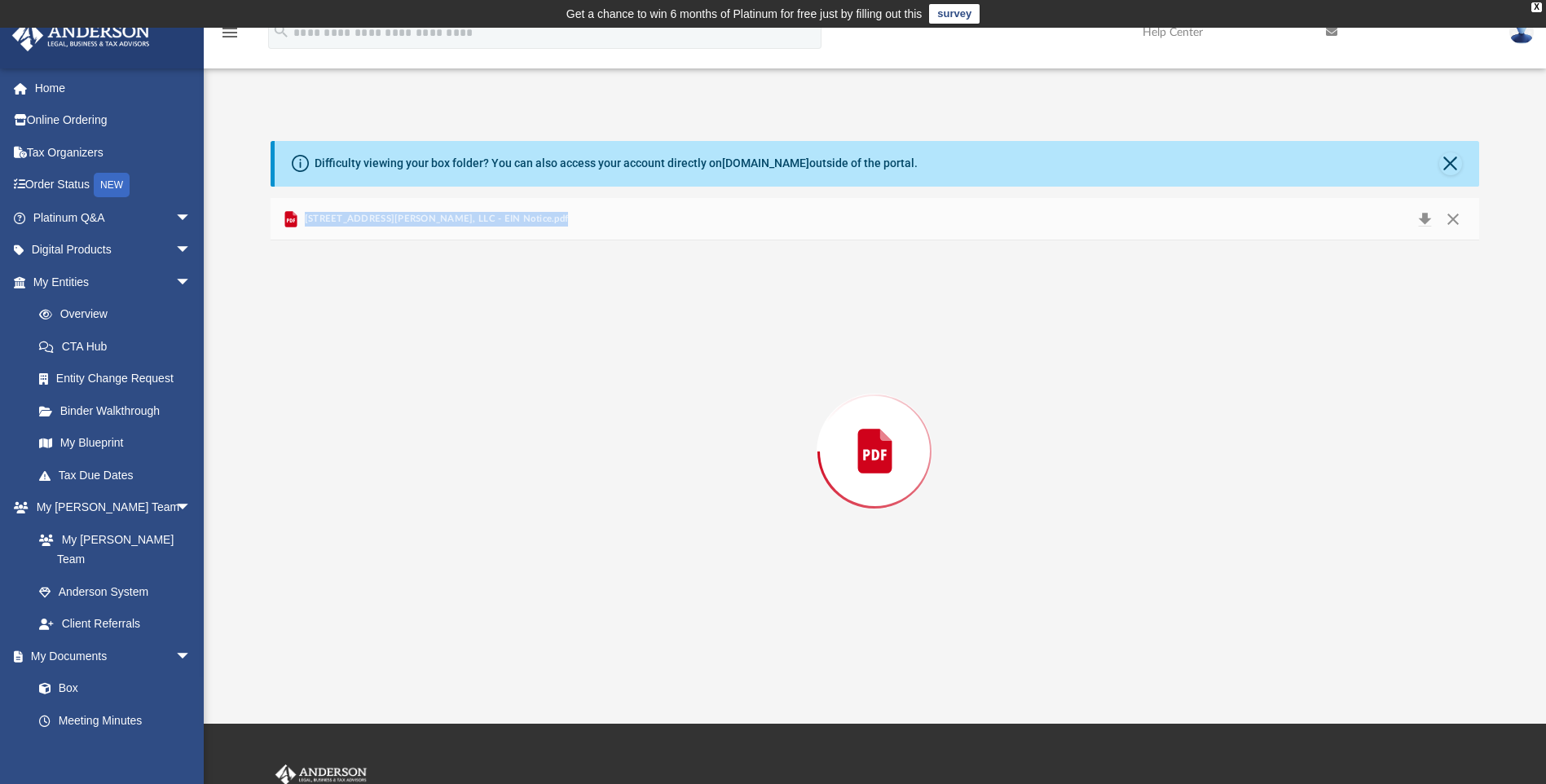
click at [518, 383] on div "Preview" at bounding box center [875, 450] width 1208 height 420
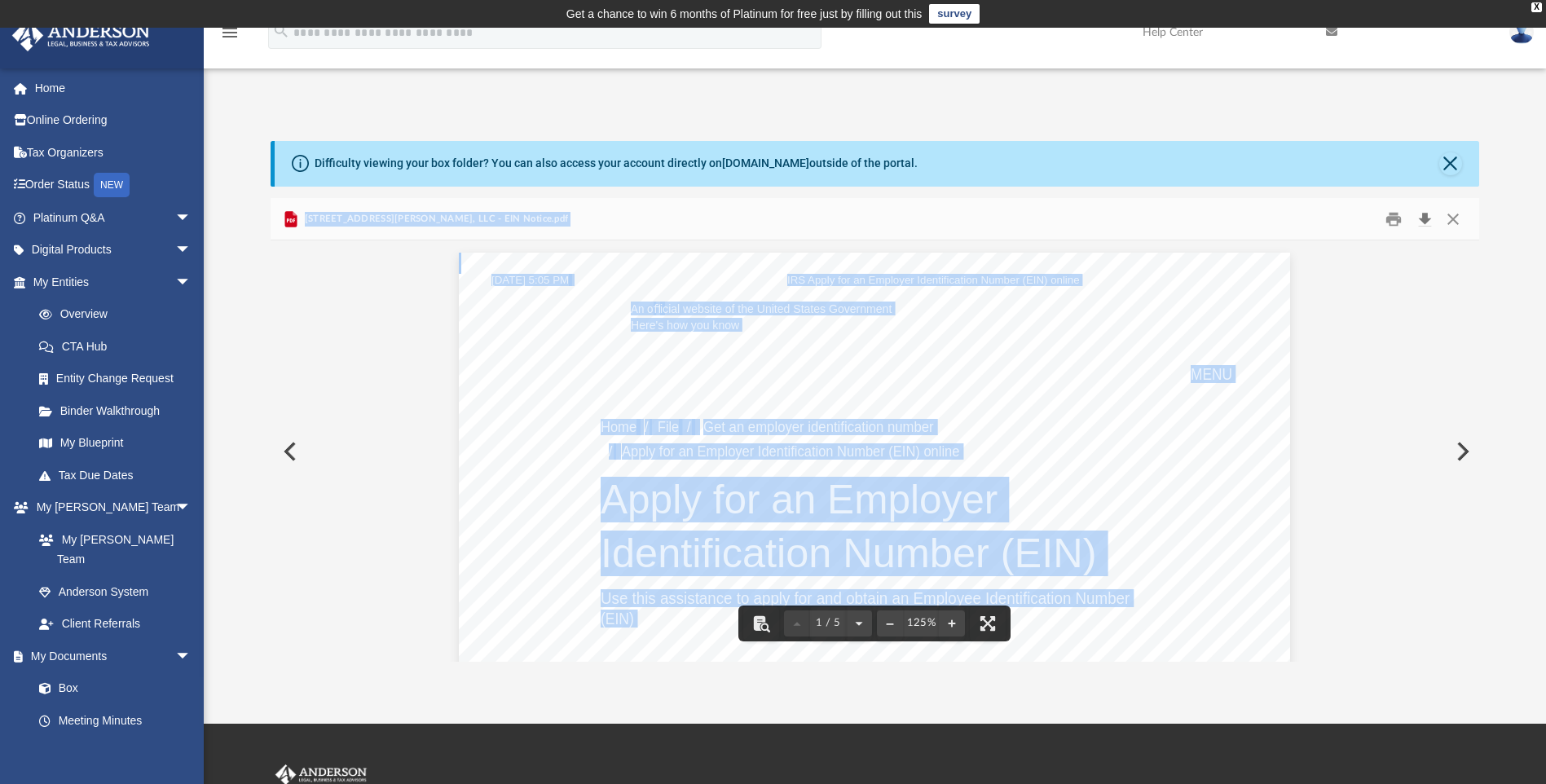
click at [1425, 221] on button "Download" at bounding box center [1425, 218] width 29 height 25
